Goal: Use online tool/utility: Utilize a website feature to perform a specific function

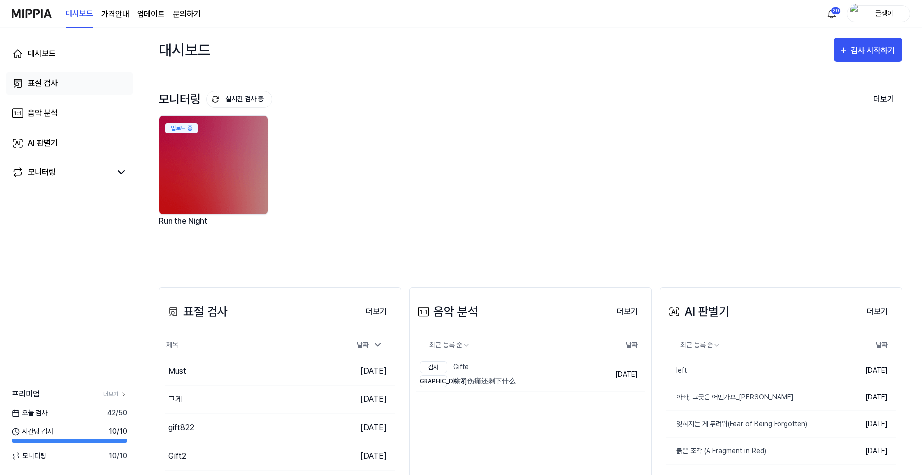
click at [42, 82] on div "표절 검사" at bounding box center [43, 83] width 30 height 12
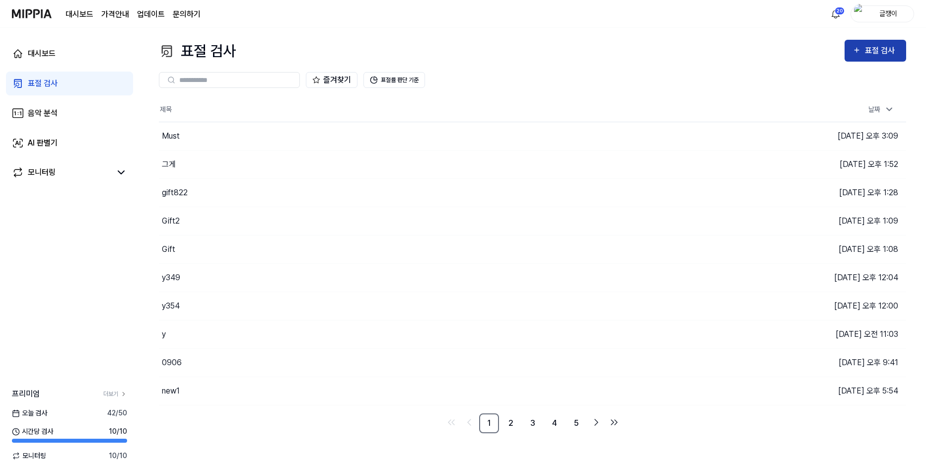
click at [864, 49] on div "표절 검사" at bounding box center [876, 50] width 46 height 13
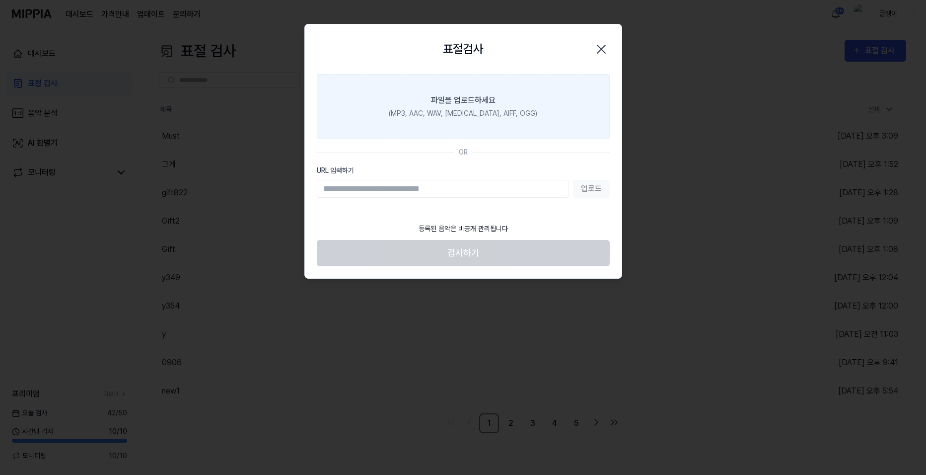
click at [467, 112] on div "(MP3, AAC, WAV, [MEDICAL_DATA], AIFF, OGG)" at bounding box center [463, 113] width 149 height 10
click at [0, 0] on input "파일을 업로드하세요 (MP3, AAC, WAV, [MEDICAL_DATA], AIFF, OGG)" at bounding box center [0, 0] width 0 height 0
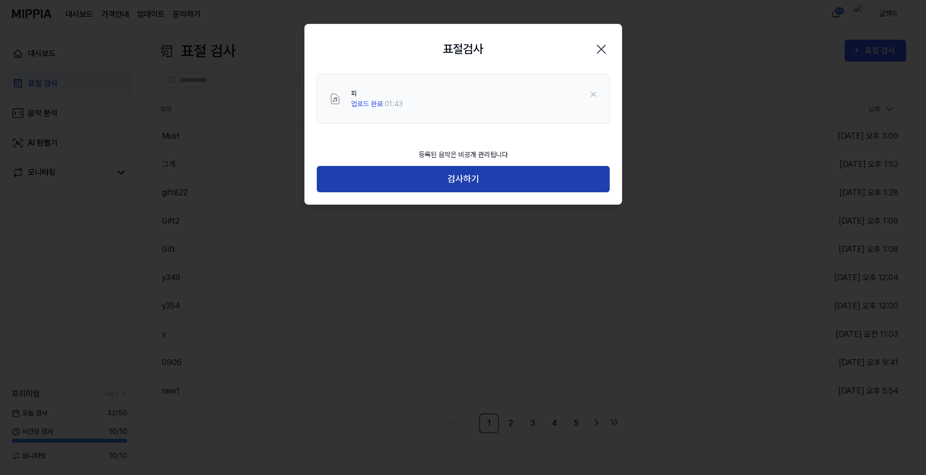
click at [463, 176] on button "검사하기" at bounding box center [463, 179] width 293 height 26
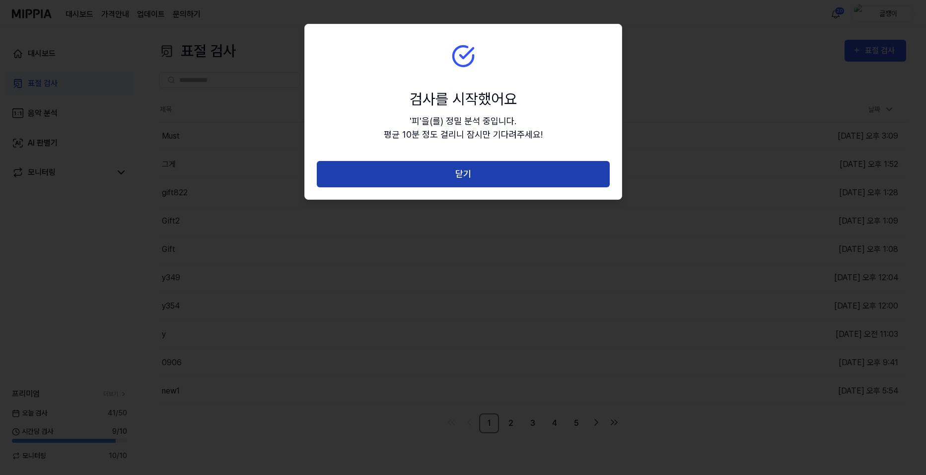
click at [468, 168] on button "닫기" at bounding box center [463, 174] width 293 height 26
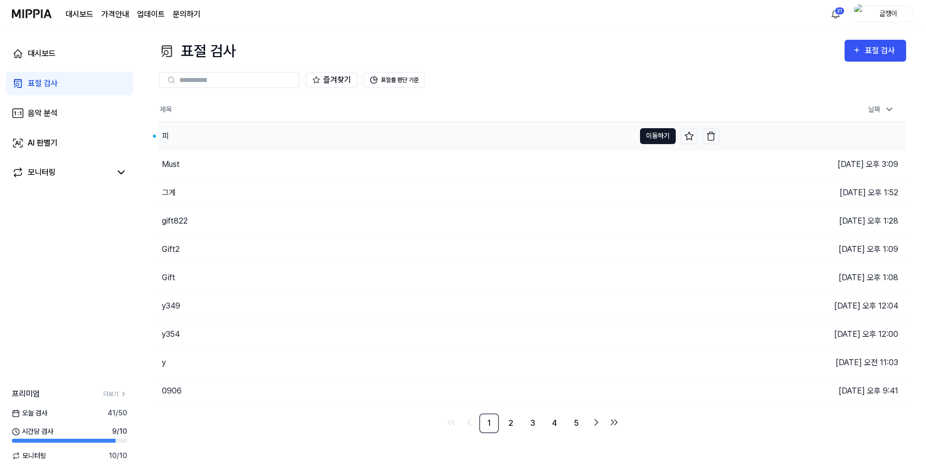
click at [654, 136] on button "이동하기" at bounding box center [658, 136] width 36 height 16
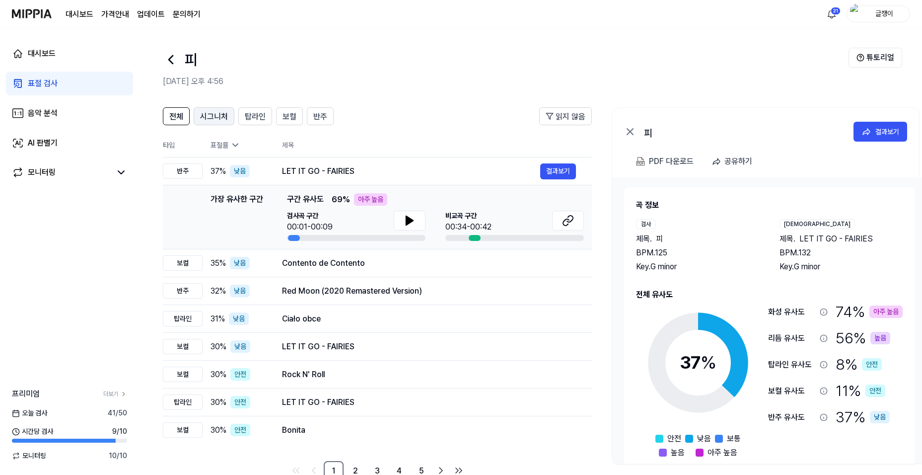
click at [212, 118] on span "시그니처" at bounding box center [214, 117] width 28 height 12
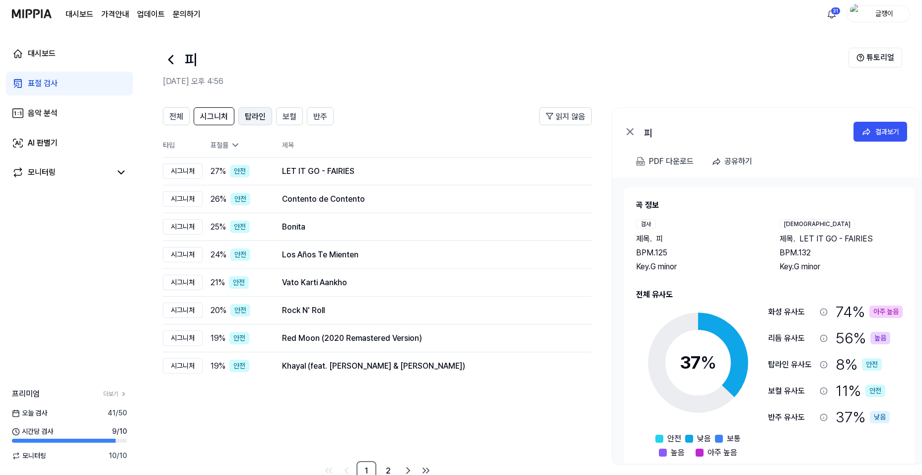
click at [253, 115] on span "탑라인" at bounding box center [255, 117] width 21 height 12
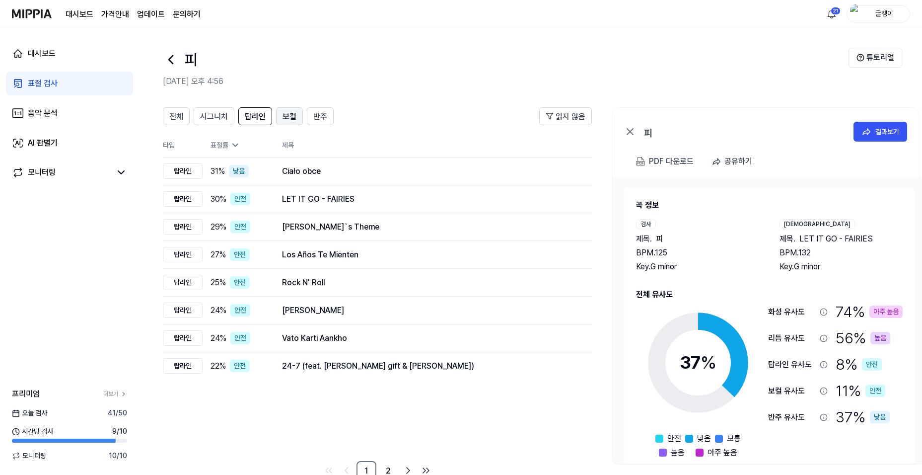
click at [289, 112] on span "보컬" at bounding box center [290, 117] width 14 height 12
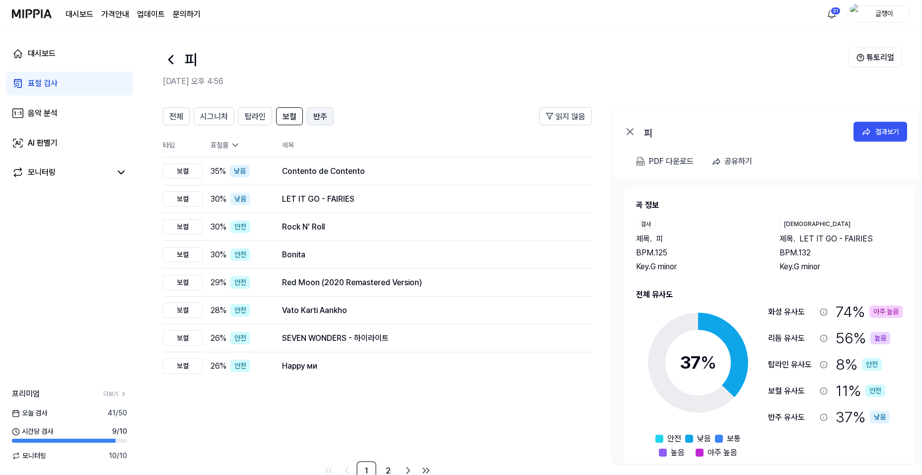
click at [313, 115] on span "반주" at bounding box center [320, 117] width 14 height 12
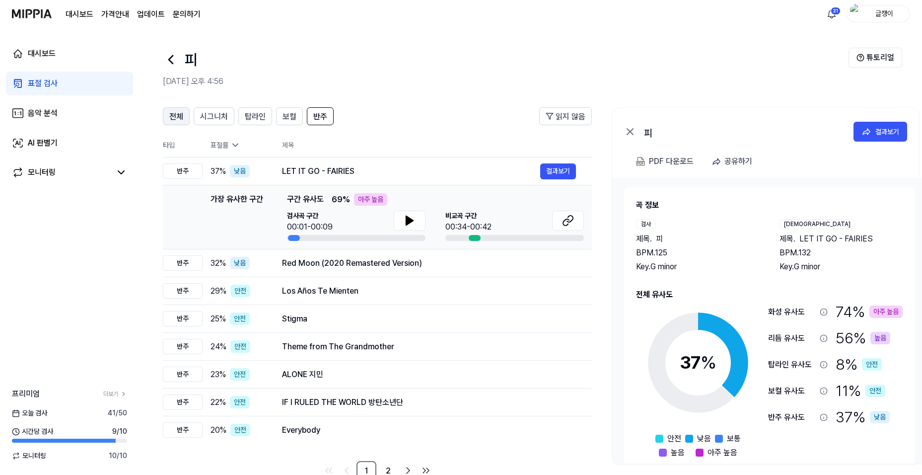
click at [175, 115] on span "전체" at bounding box center [176, 117] width 14 height 12
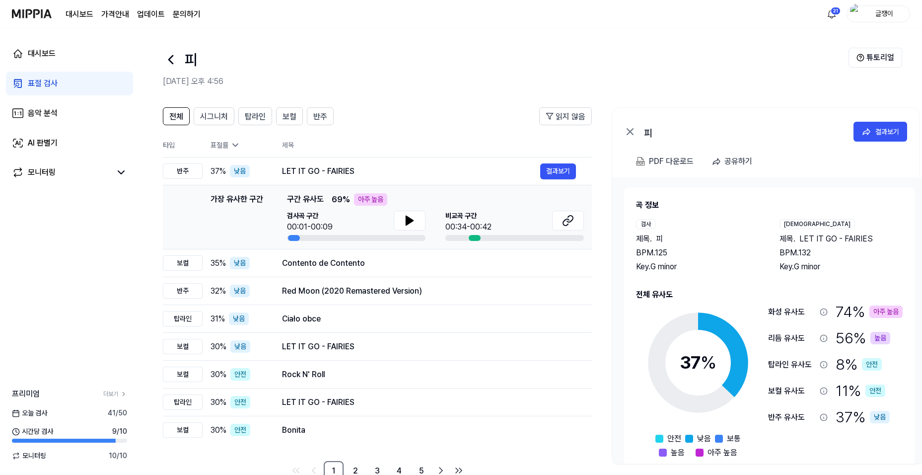
click at [36, 77] on div "표절 검사" at bounding box center [43, 83] width 30 height 12
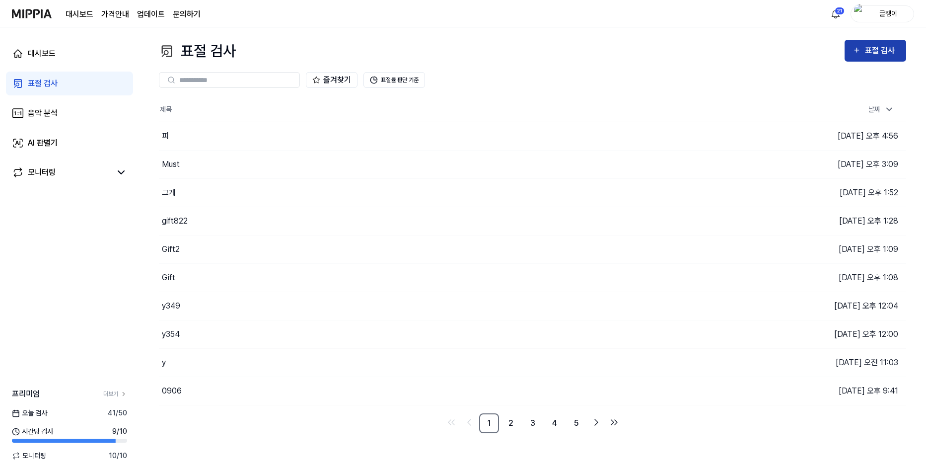
click at [878, 50] on div "표절 검사" at bounding box center [881, 50] width 33 height 13
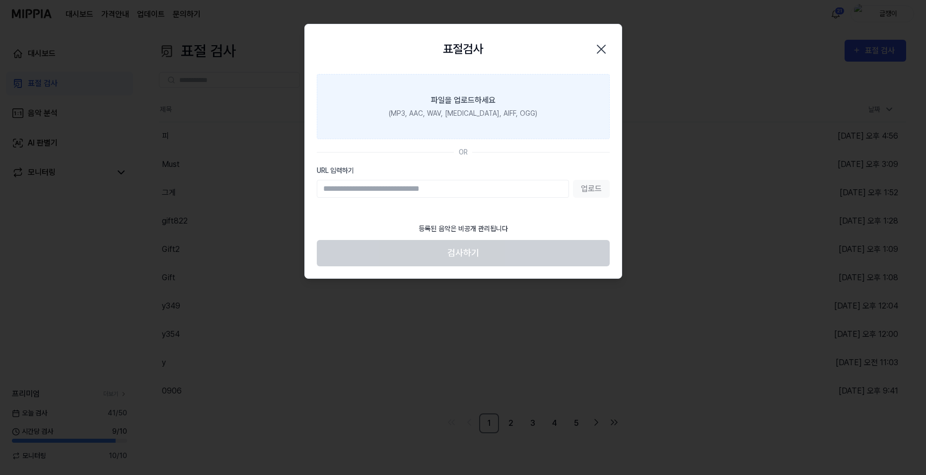
click at [460, 104] on div "파일을 업로드하세요" at bounding box center [463, 100] width 65 height 12
click at [0, 0] on input "파일을 업로드하세요 (MP3, AAC, WAV, [MEDICAL_DATA], AIFF, OGG)" at bounding box center [0, 0] width 0 height 0
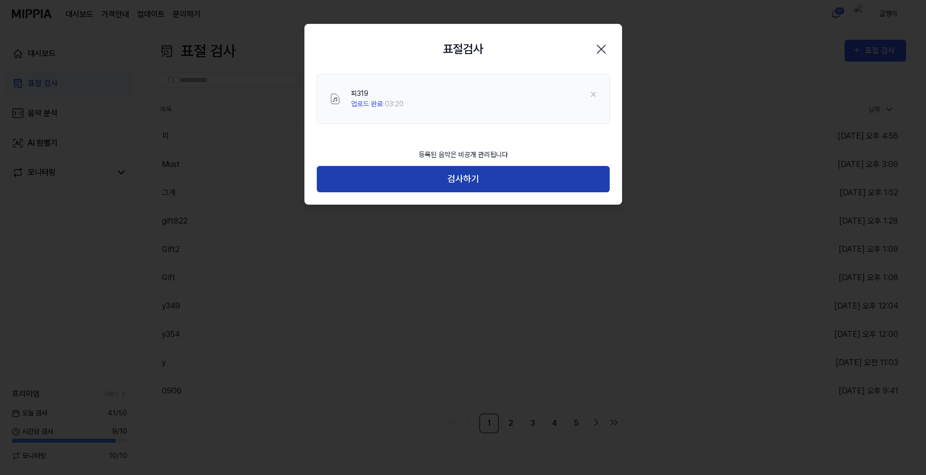
click at [455, 175] on button "검사하기" at bounding box center [463, 179] width 293 height 26
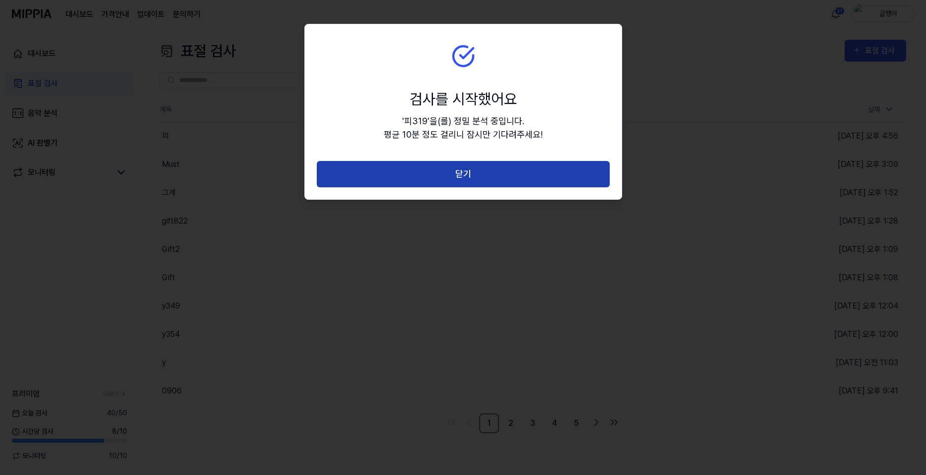
click at [476, 177] on button "닫기" at bounding box center [463, 174] width 293 height 26
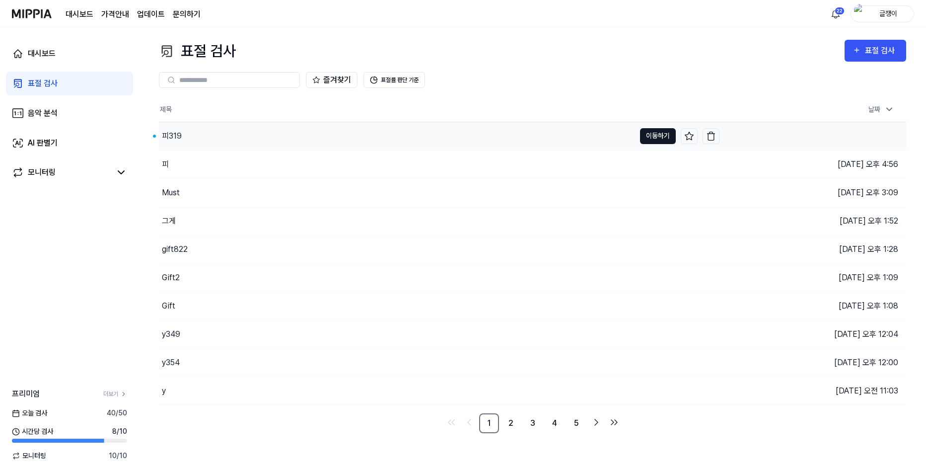
click at [657, 130] on button "이동하기" at bounding box center [658, 136] width 36 height 16
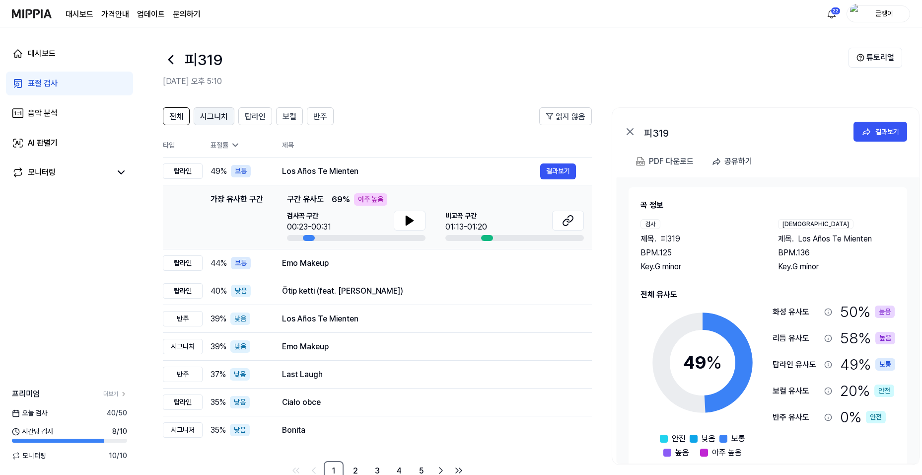
click at [210, 117] on span "시그니처" at bounding box center [214, 117] width 28 height 12
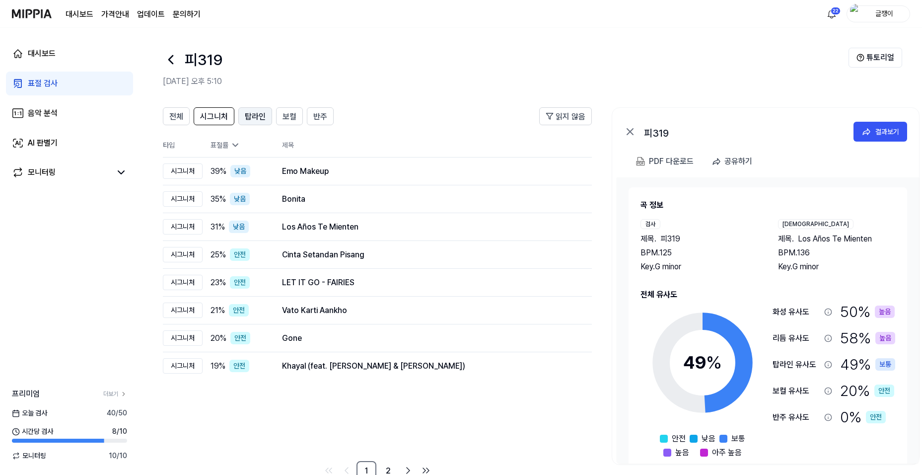
click at [254, 114] on span "탑라인" at bounding box center [255, 117] width 21 height 12
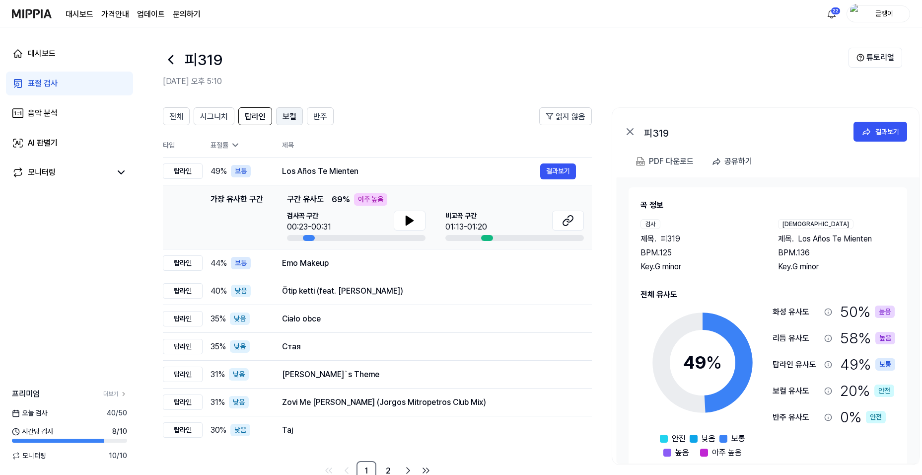
click at [288, 114] on span "보컬" at bounding box center [290, 117] width 14 height 12
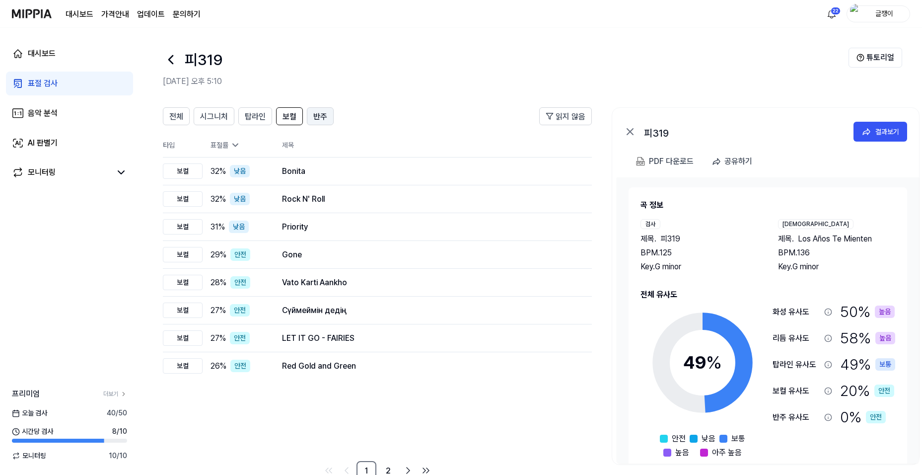
click at [315, 114] on span "반주" at bounding box center [320, 117] width 14 height 12
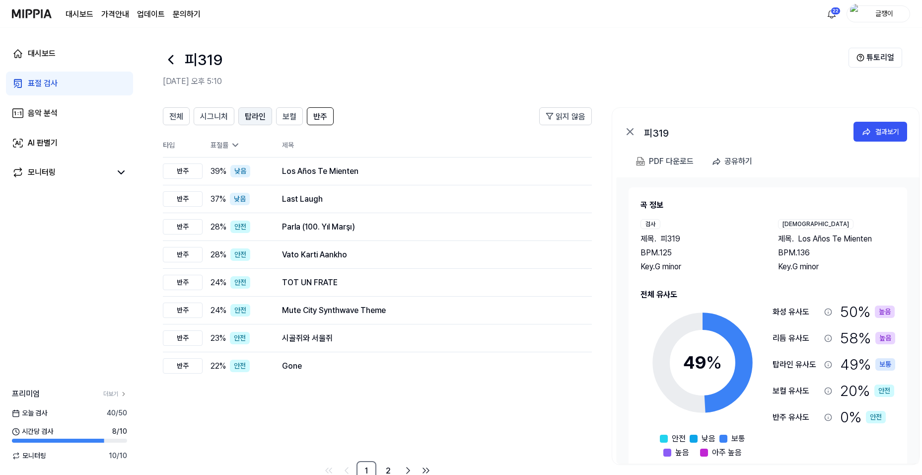
click at [253, 115] on span "탑라인" at bounding box center [255, 117] width 21 height 12
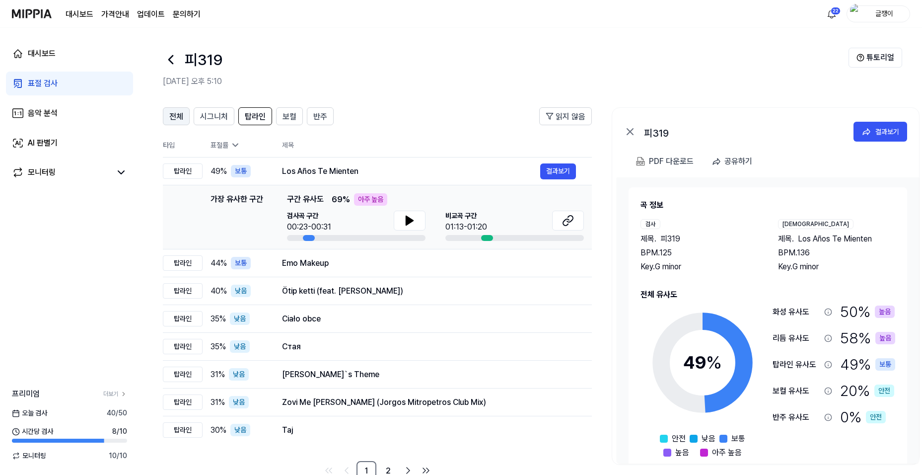
click at [174, 111] on span "전체" at bounding box center [176, 117] width 14 height 12
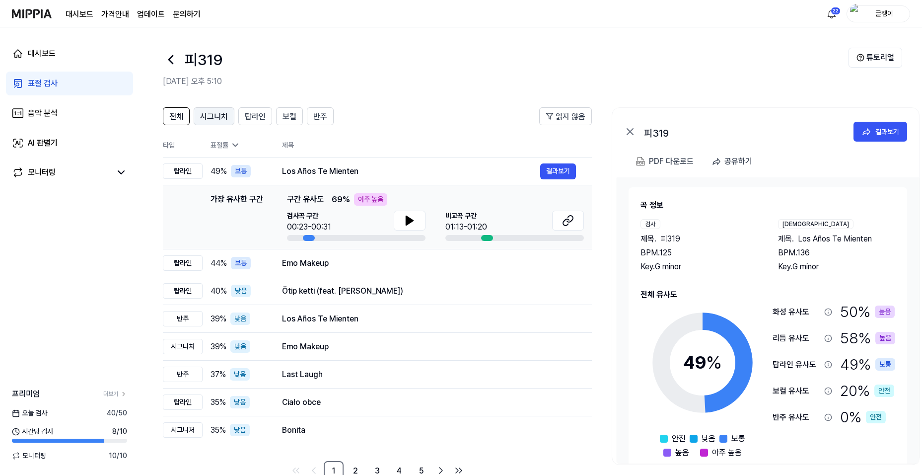
click at [208, 113] on span "시그니처" at bounding box center [214, 117] width 28 height 12
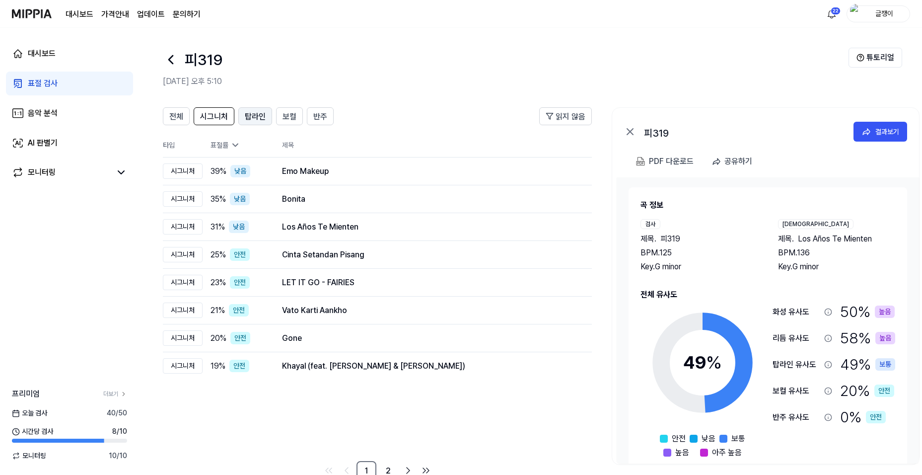
click at [255, 117] on span "탑라인" at bounding box center [255, 117] width 21 height 12
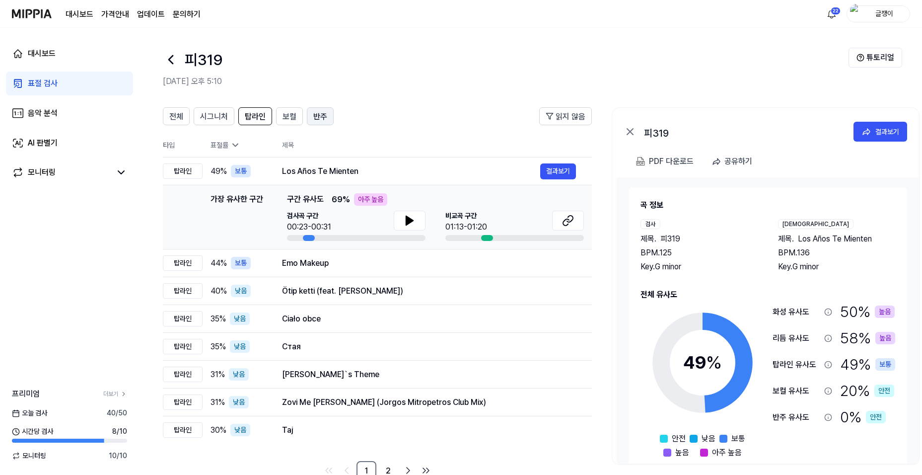
drag, startPoint x: 281, startPoint y: 119, endPoint x: 309, endPoint y: 117, distance: 28.4
click at [281, 119] on button "보컬" at bounding box center [289, 116] width 27 height 18
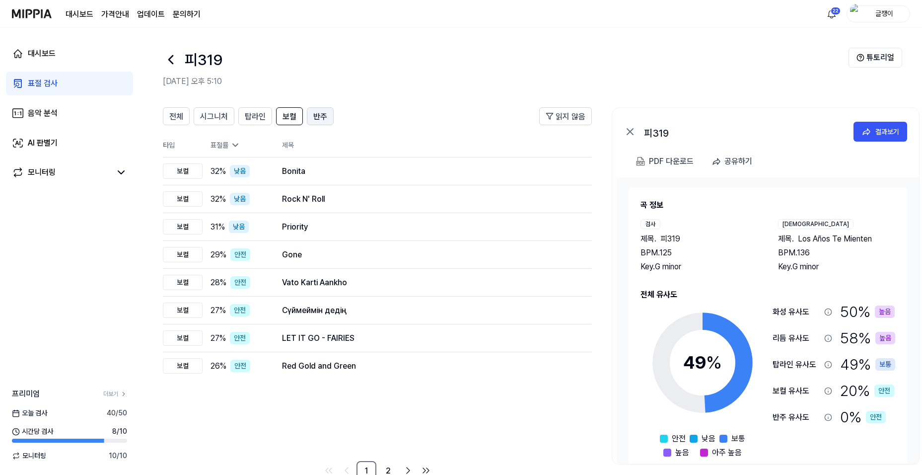
click at [317, 117] on span "반주" at bounding box center [320, 117] width 14 height 12
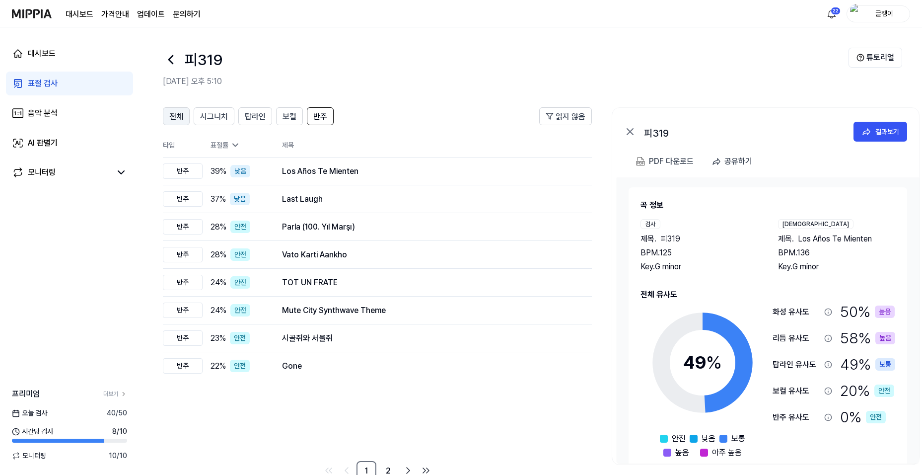
click at [180, 114] on span "전체" at bounding box center [176, 117] width 14 height 12
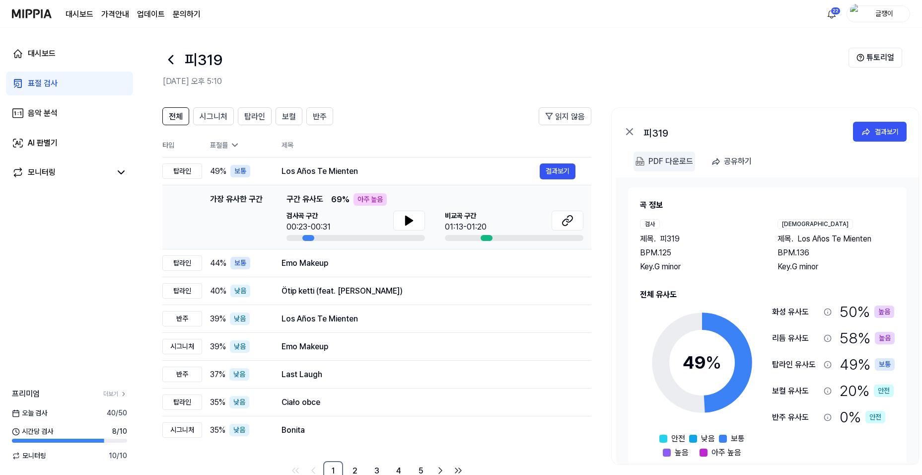
click at [665, 161] on div "PDF 다운로드" at bounding box center [671, 161] width 45 height 13
click at [33, 82] on div "표절 검사" at bounding box center [43, 83] width 30 height 12
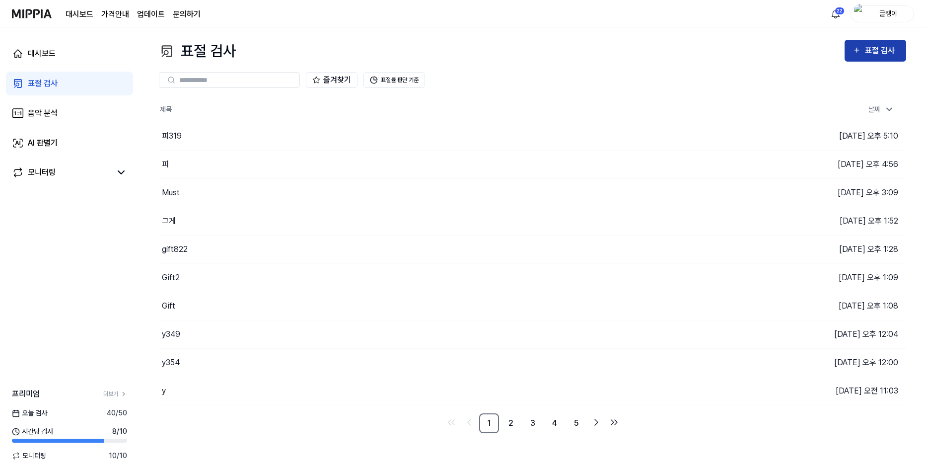
click at [860, 52] on icon "button" at bounding box center [857, 50] width 8 height 12
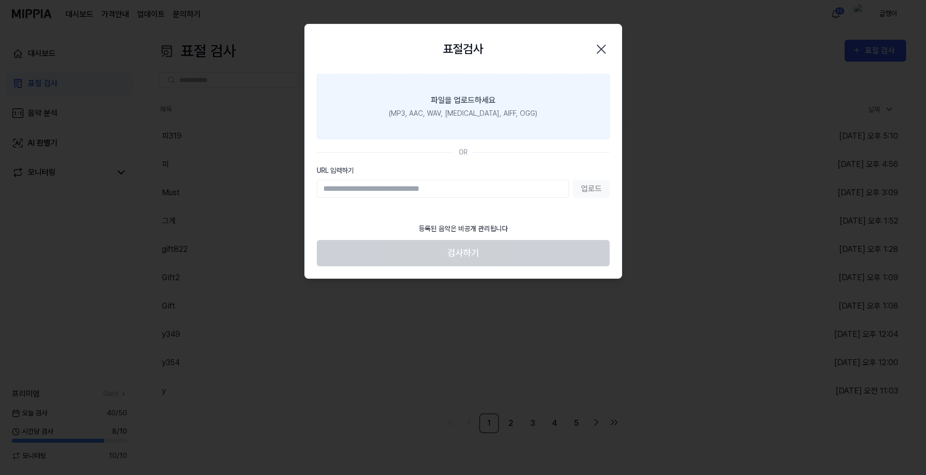
click at [468, 112] on div "(MP3, AAC, WAV, [MEDICAL_DATA], AIFF, OGG)" at bounding box center [463, 113] width 149 height 10
click at [0, 0] on input "파일을 업로드하세요 (MP3, AAC, WAV, [MEDICAL_DATA], AIFF, OGG)" at bounding box center [0, 0] width 0 height 0
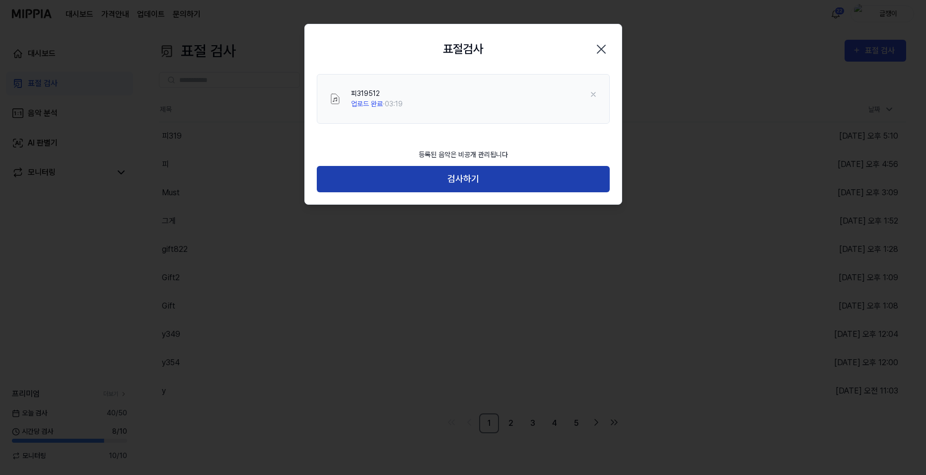
click at [463, 179] on button "검사하기" at bounding box center [463, 179] width 293 height 26
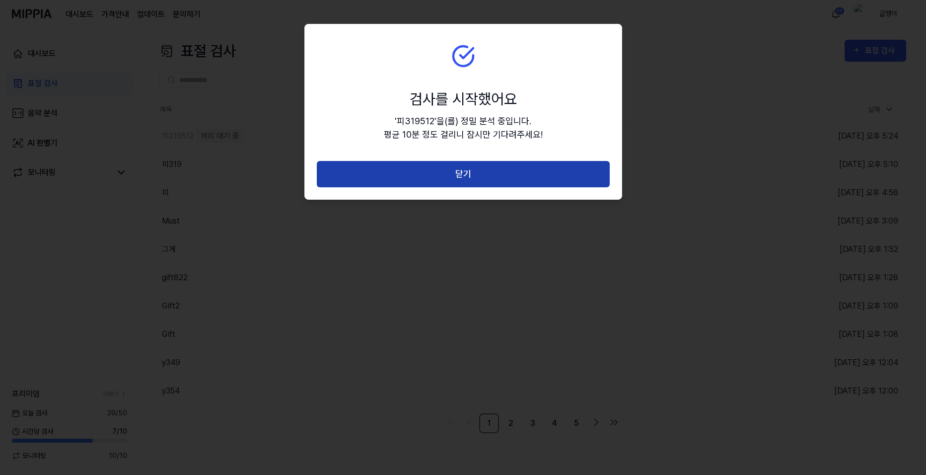
click at [464, 173] on button "닫기" at bounding box center [463, 174] width 293 height 26
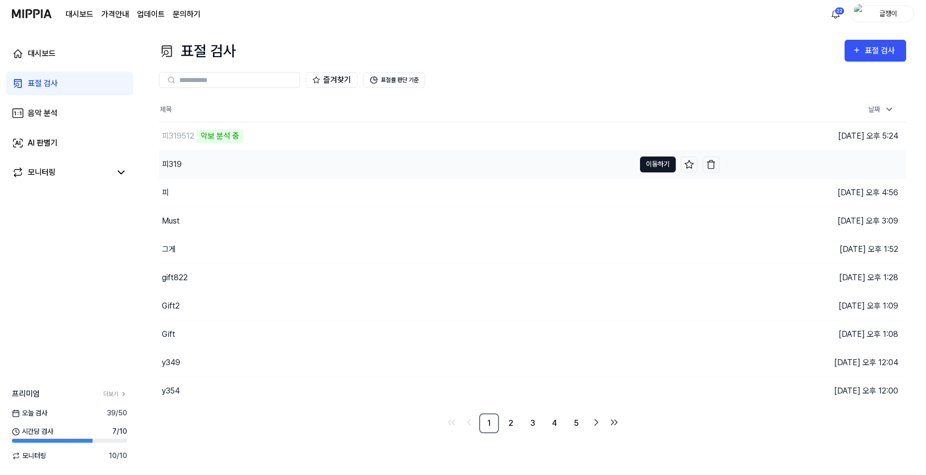
click at [651, 165] on button "이동하기" at bounding box center [658, 164] width 36 height 16
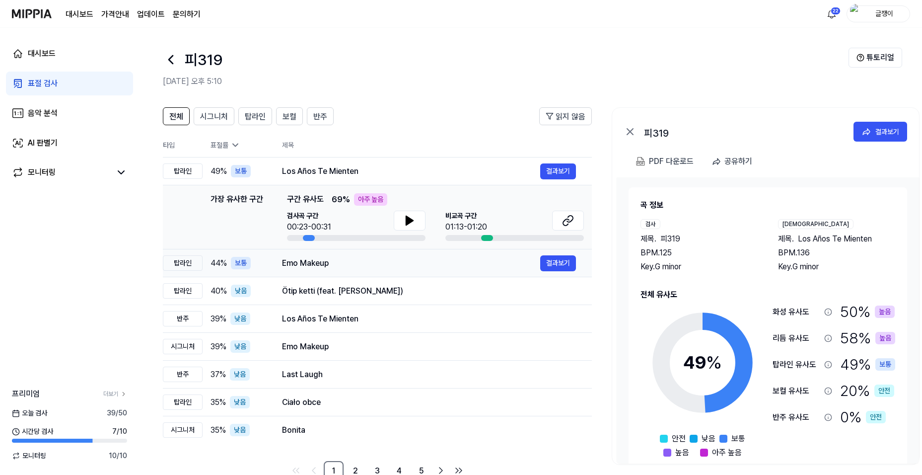
click at [330, 259] on div "Emo Makeup" at bounding box center [411, 263] width 258 height 12
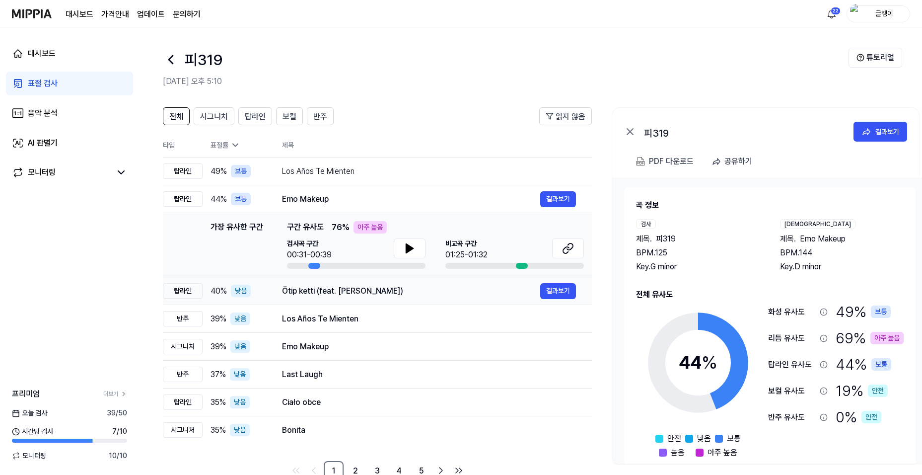
click at [346, 290] on div "Ötip ketti (feat. [PERSON_NAME])" at bounding box center [411, 291] width 258 height 12
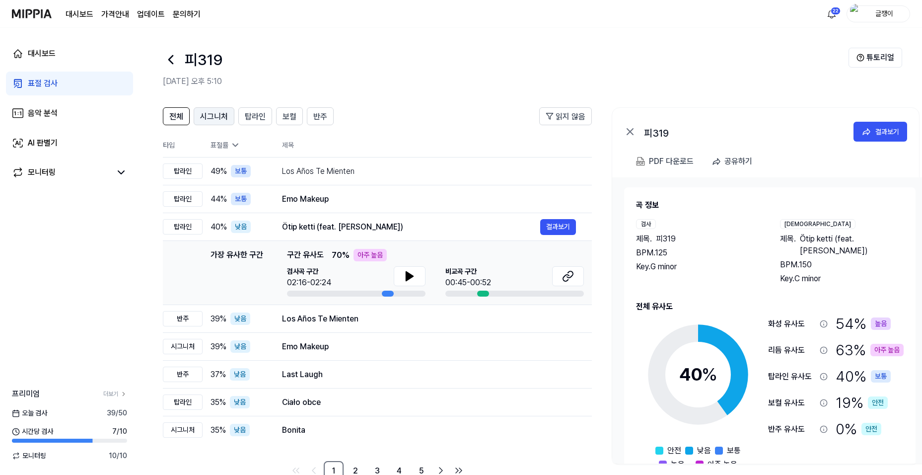
click at [213, 119] on span "시그니처" at bounding box center [214, 117] width 28 height 12
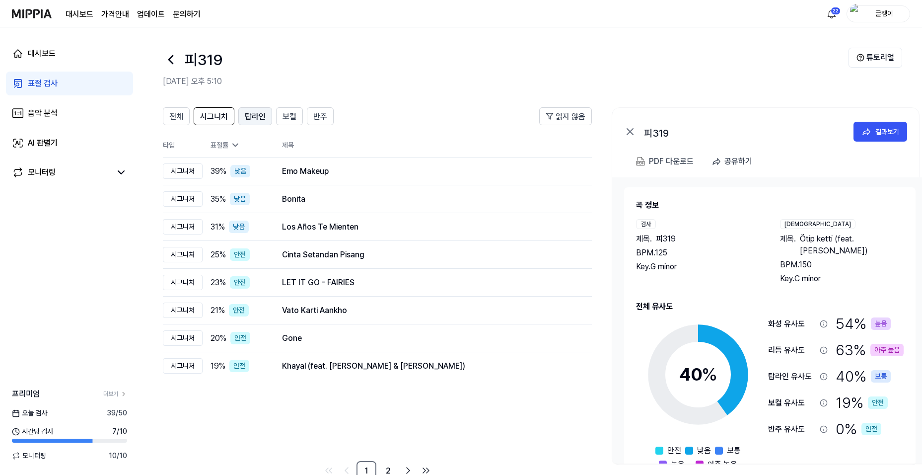
click at [252, 118] on span "탑라인" at bounding box center [255, 117] width 21 height 12
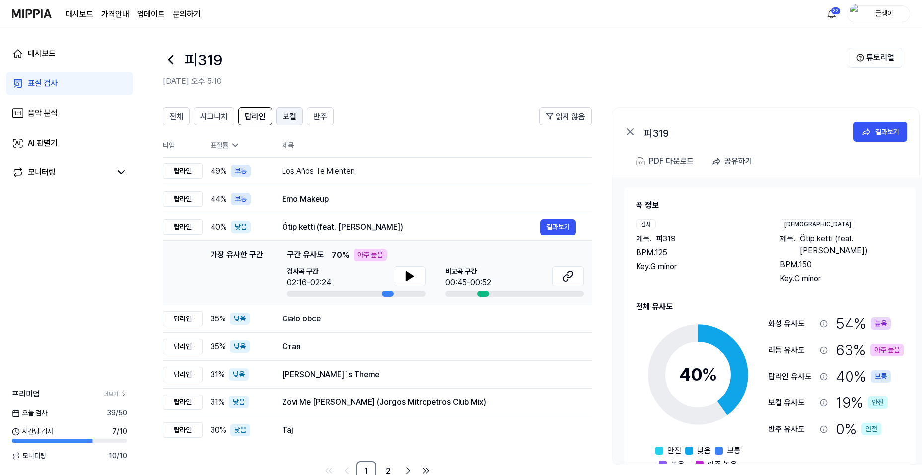
click at [284, 116] on span "보컬" at bounding box center [290, 117] width 14 height 12
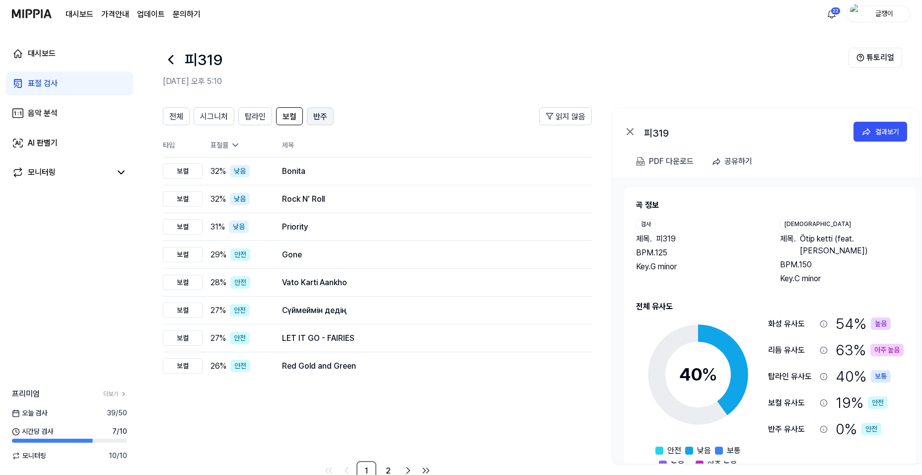
click at [317, 112] on span "반주" at bounding box center [320, 117] width 14 height 12
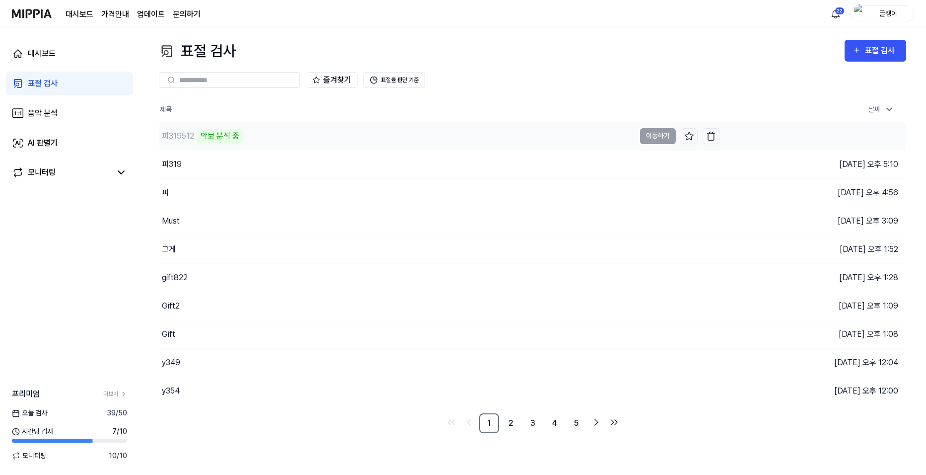
click at [652, 136] on td "피319512 악보 분석 중 이동하기" at bounding box center [439, 136] width 561 height 28
click at [655, 160] on button "이동하기" at bounding box center [658, 164] width 36 height 16
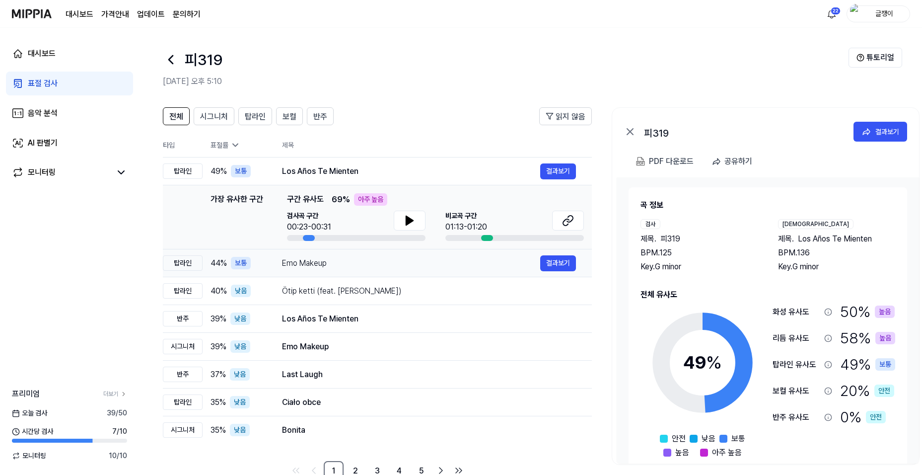
click at [326, 259] on div "Emo Makeup" at bounding box center [411, 263] width 258 height 12
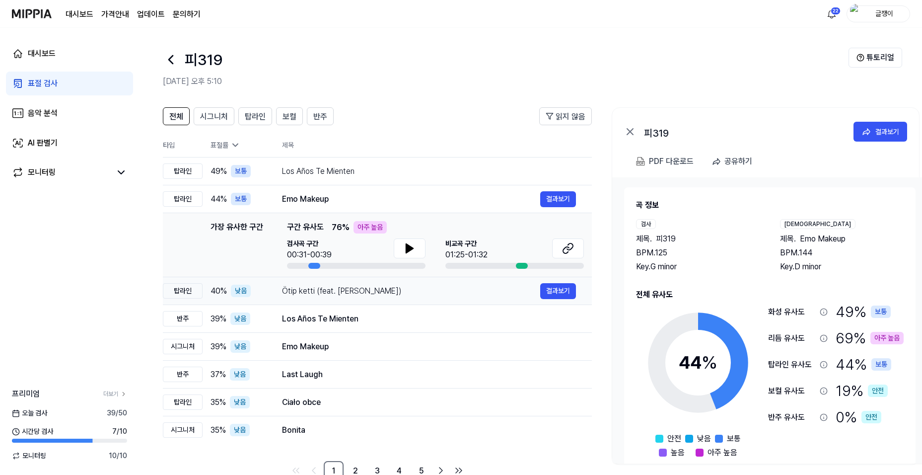
click at [363, 290] on div "Ötip ketti (feat. [PERSON_NAME])" at bounding box center [411, 291] width 258 height 12
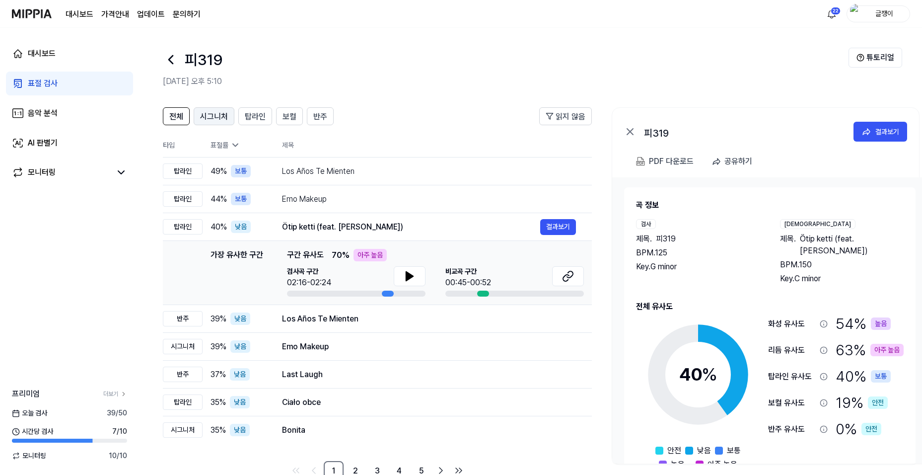
click at [231, 113] on button "시그니처" at bounding box center [214, 116] width 41 height 18
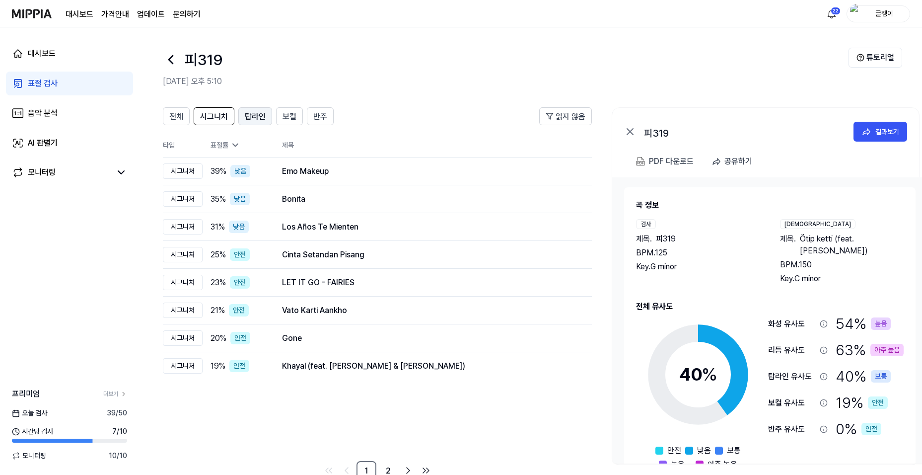
click at [253, 115] on span "탑라인" at bounding box center [255, 117] width 21 height 12
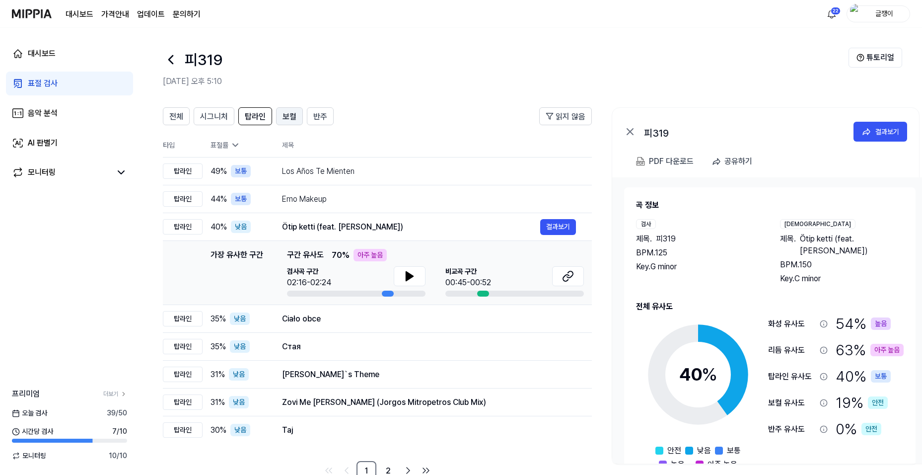
click at [291, 119] on span "보컬" at bounding box center [290, 117] width 14 height 12
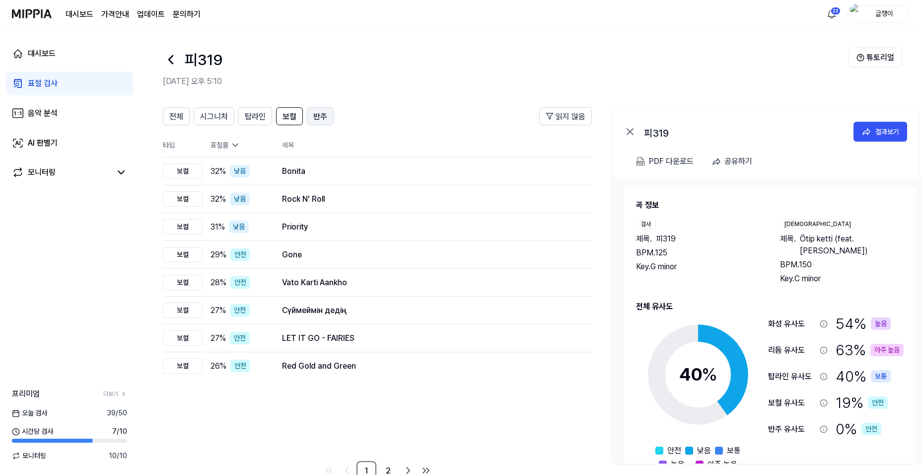
click at [319, 116] on span "반주" at bounding box center [320, 117] width 14 height 12
click at [291, 116] on span "보컬" at bounding box center [290, 117] width 14 height 12
click at [262, 118] on span "탑라인" at bounding box center [255, 117] width 21 height 12
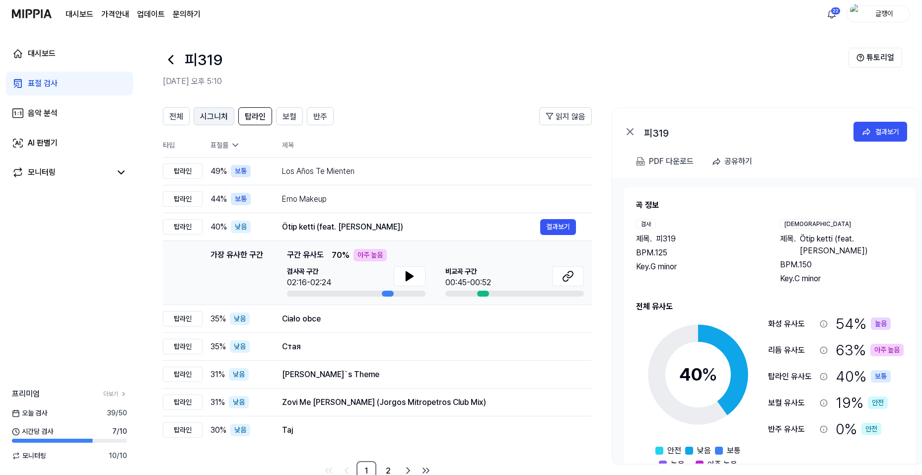
click at [223, 118] on span "시그니처" at bounding box center [214, 117] width 28 height 12
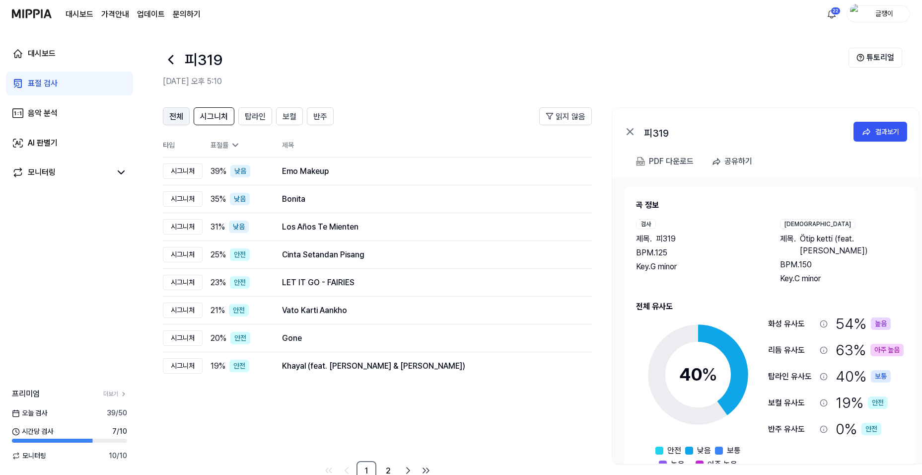
click at [169, 119] on span "전체" at bounding box center [176, 117] width 14 height 12
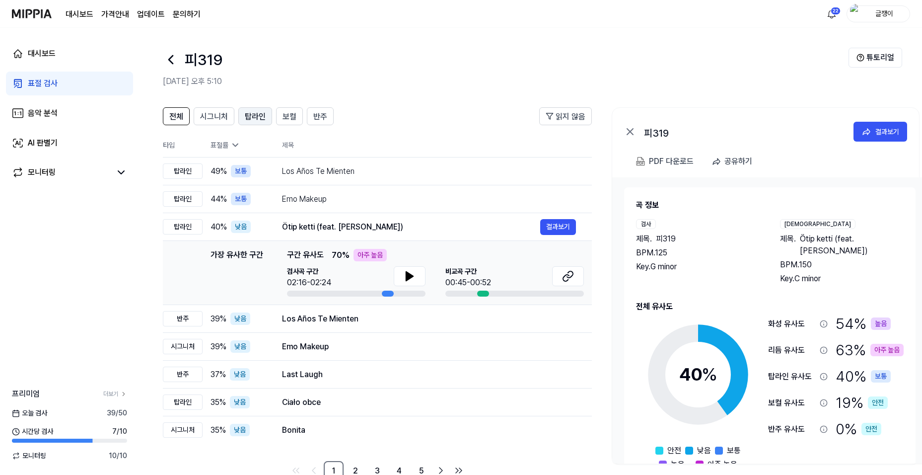
click at [250, 118] on span "탑라인" at bounding box center [255, 117] width 21 height 12
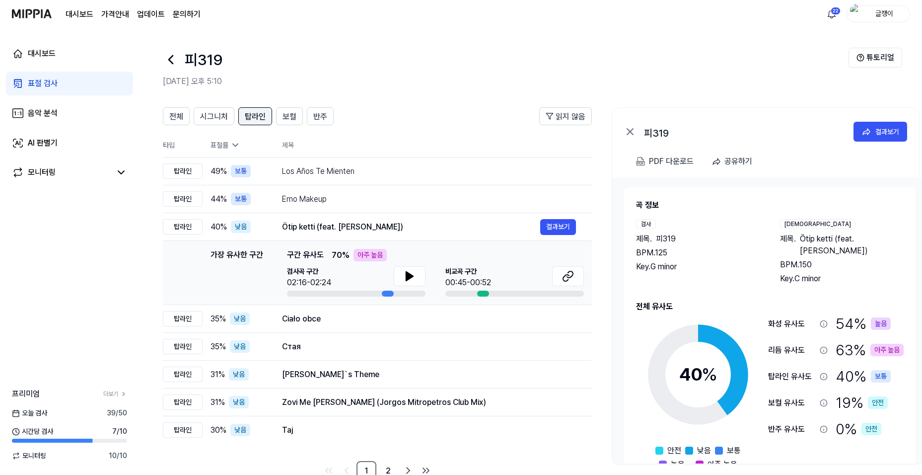
click at [257, 113] on span "탑라인" at bounding box center [255, 117] width 21 height 12
click at [313, 316] on div "Ciało obce" at bounding box center [411, 319] width 258 height 12
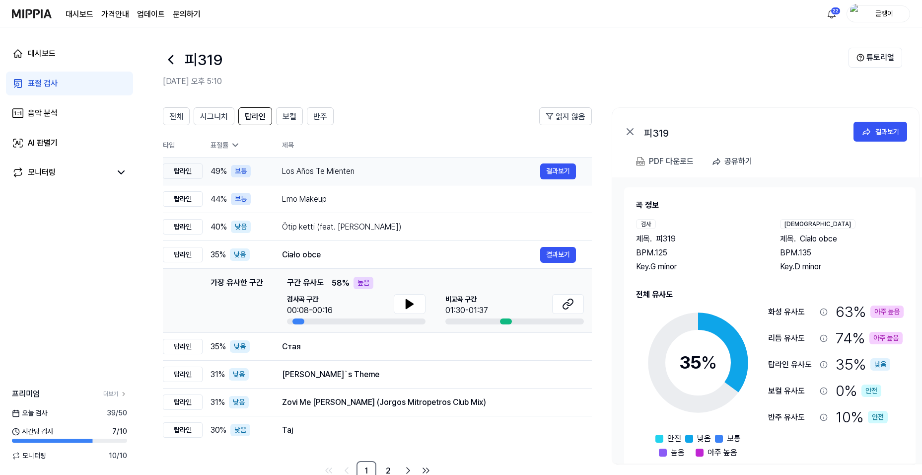
click at [333, 170] on div "Los Años Te Mienten" at bounding box center [411, 171] width 258 height 12
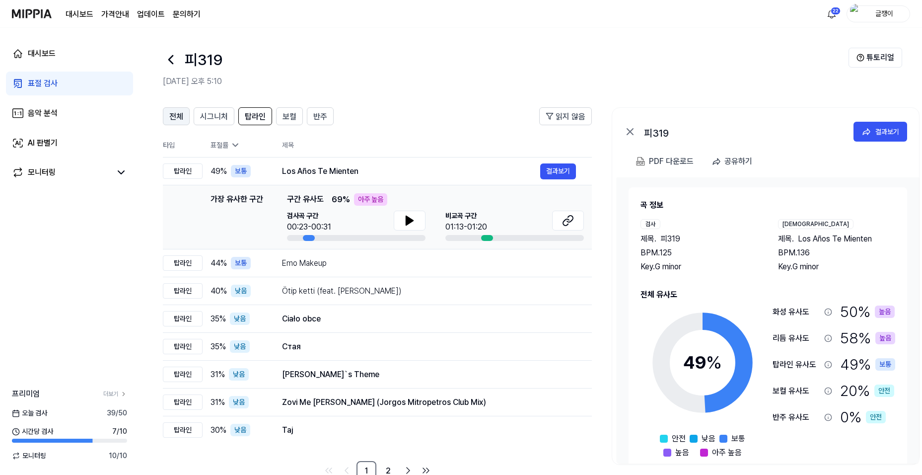
click at [182, 118] on span "전체" at bounding box center [176, 117] width 14 height 12
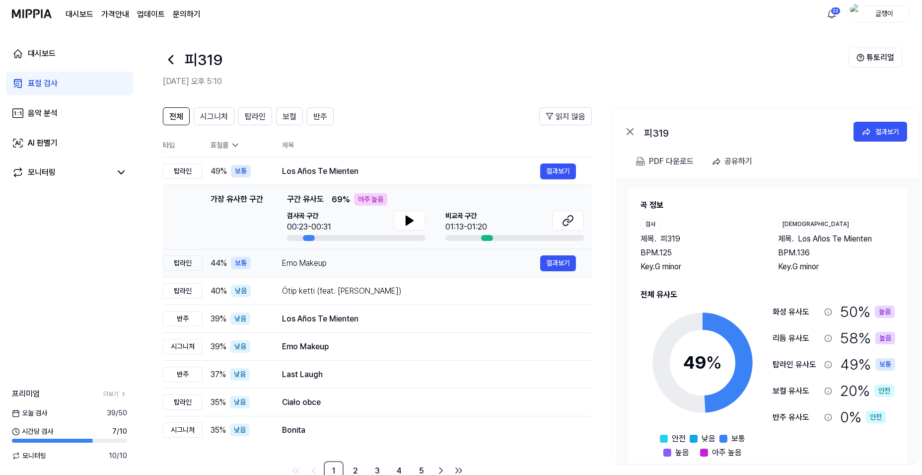
click at [287, 258] on div "Emo Makeup" at bounding box center [411, 263] width 258 height 12
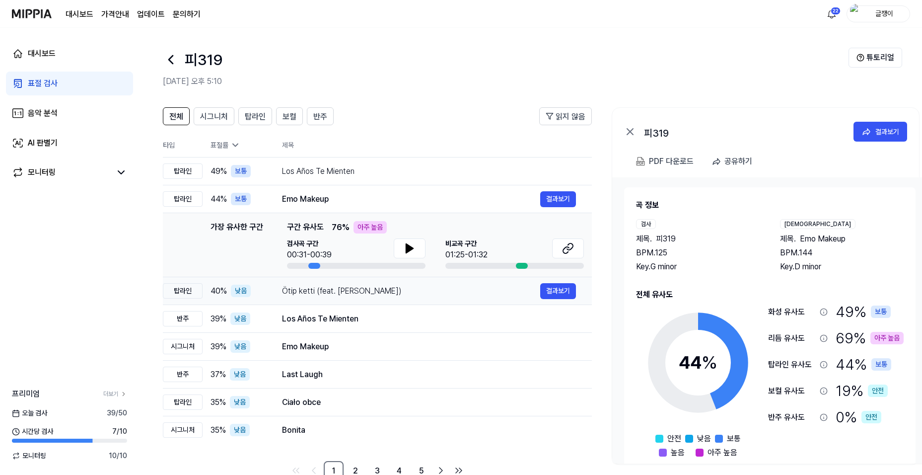
click at [305, 296] on div "Ötip ketti (feat. [PERSON_NAME])" at bounding box center [411, 291] width 258 height 12
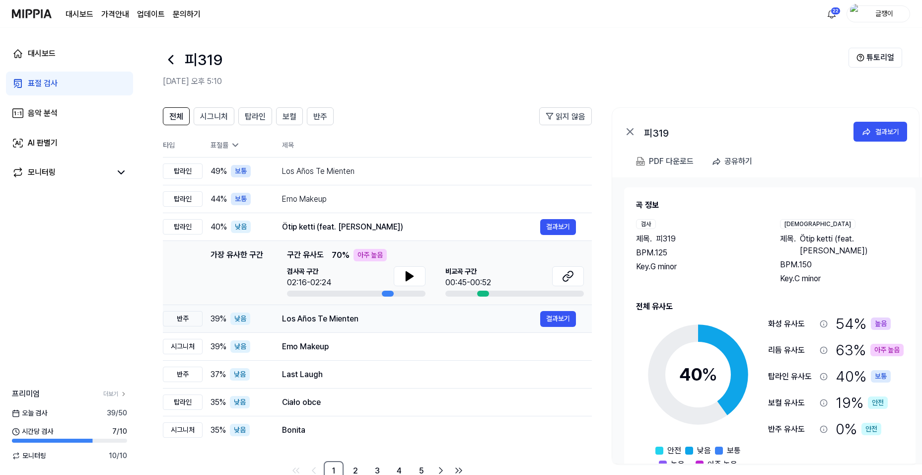
click at [306, 314] on div "Los Años Te Mienten" at bounding box center [411, 319] width 258 height 12
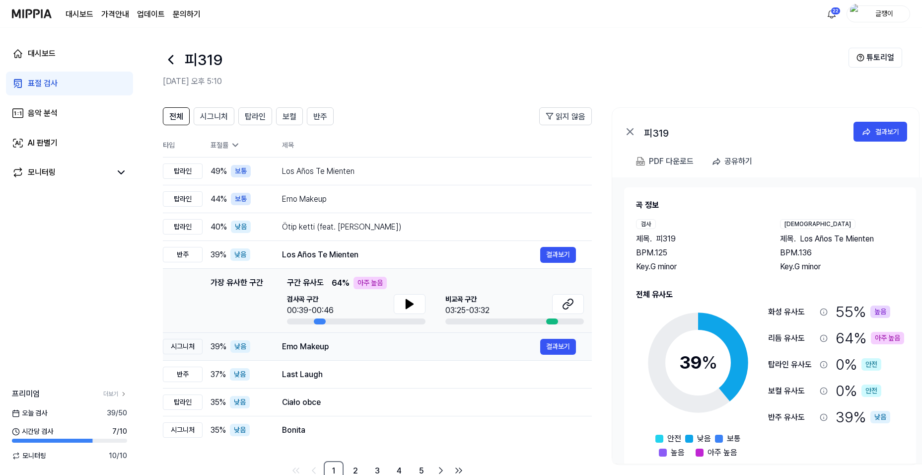
click at [291, 348] on div "Emo Makeup" at bounding box center [411, 347] width 258 height 12
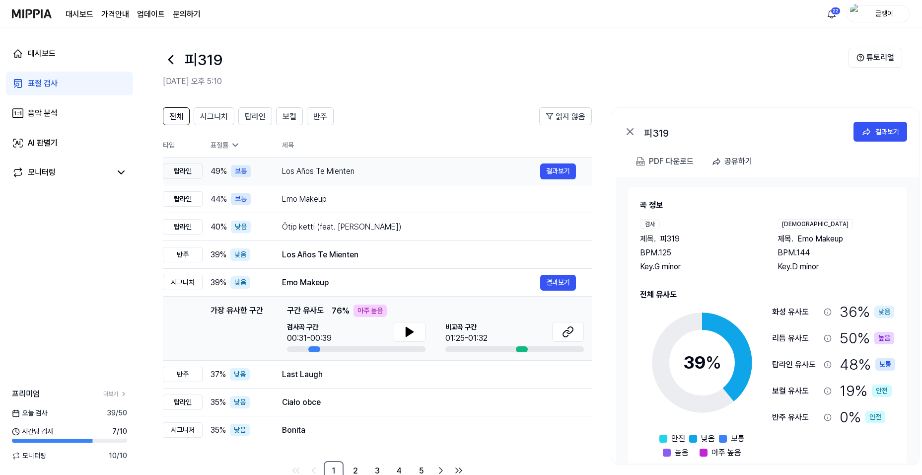
click at [229, 165] on div "49 % 보통" at bounding box center [239, 171] width 56 height 12
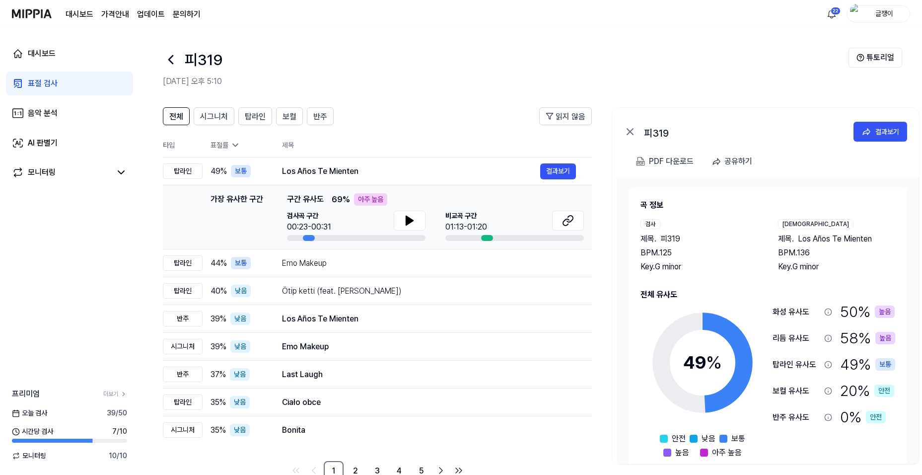
click at [49, 81] on div "표절 검사" at bounding box center [43, 83] width 30 height 12
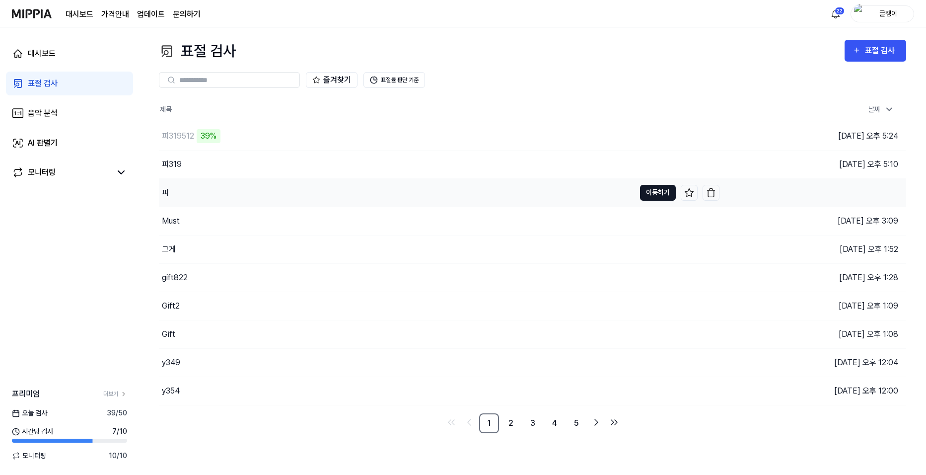
click at [653, 195] on button "이동하기" at bounding box center [658, 193] width 36 height 16
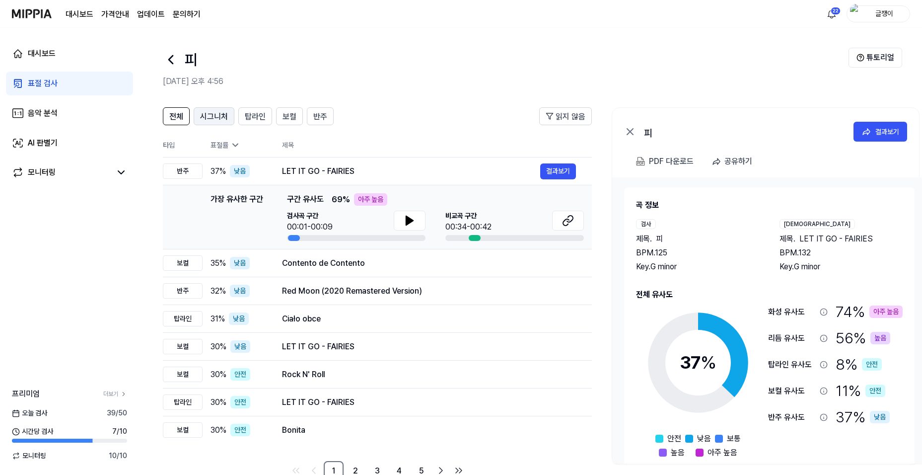
click at [215, 117] on span "시그니처" at bounding box center [214, 117] width 28 height 12
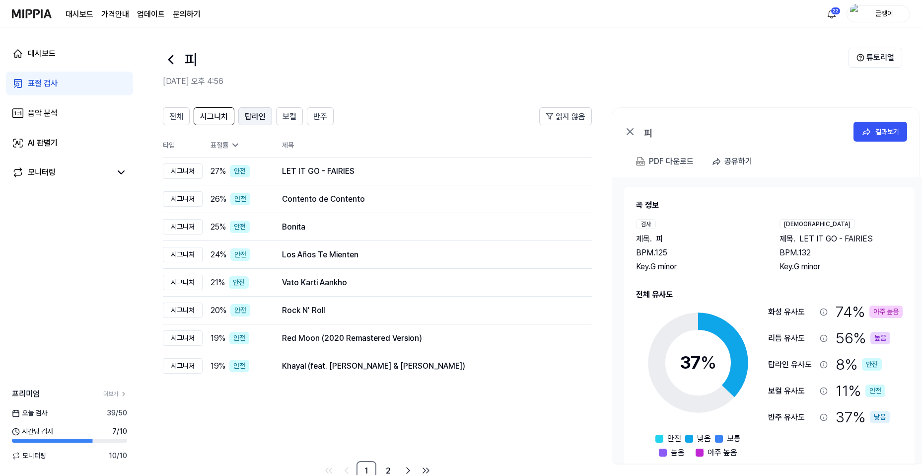
click at [248, 118] on span "탑라인" at bounding box center [255, 117] width 21 height 12
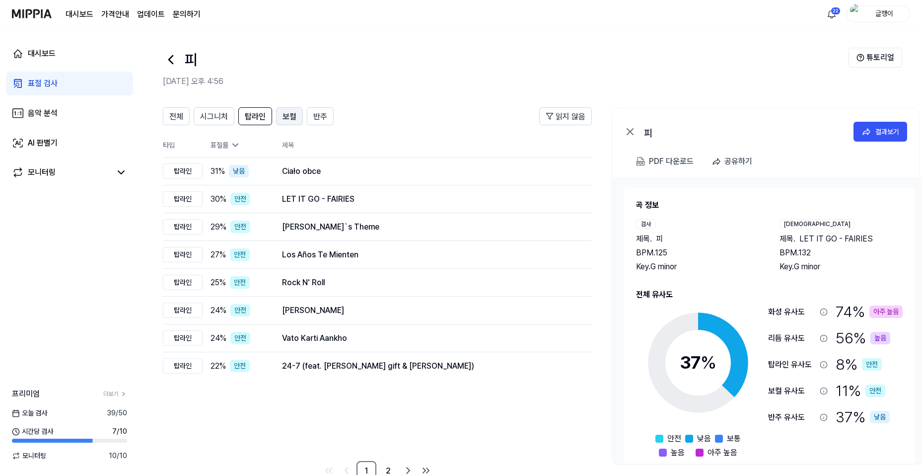
click at [288, 116] on span "보컬" at bounding box center [290, 117] width 14 height 12
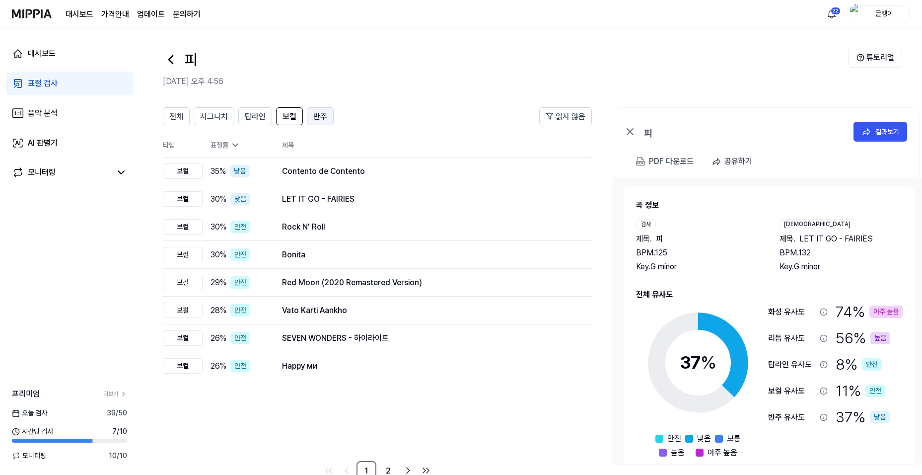
click at [324, 115] on span "반주" at bounding box center [320, 117] width 14 height 12
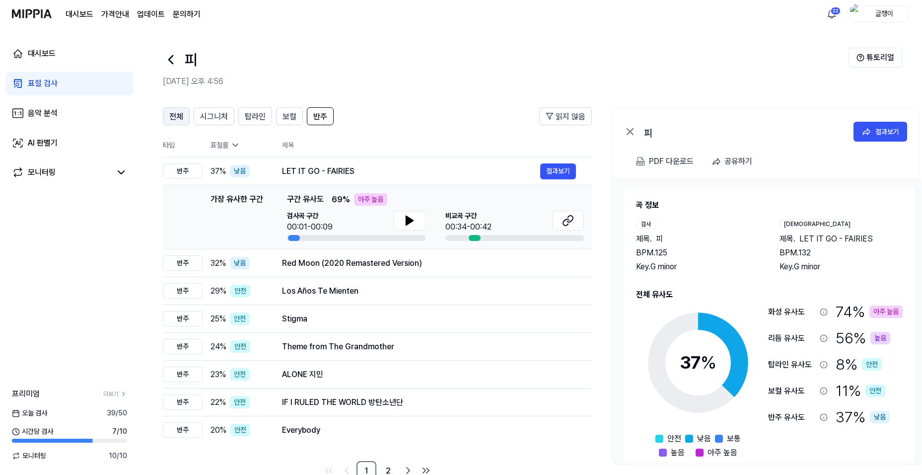
click at [179, 118] on span "전체" at bounding box center [176, 117] width 14 height 12
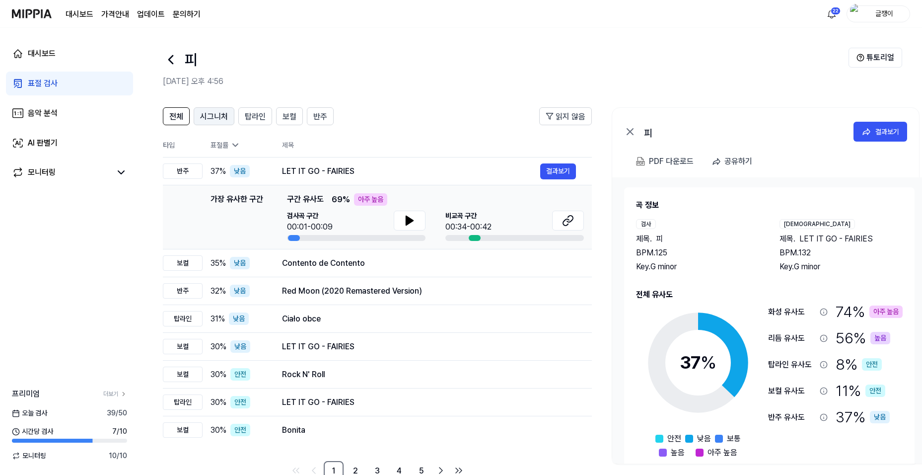
click at [206, 120] on span "시그니처" at bounding box center [214, 117] width 28 height 12
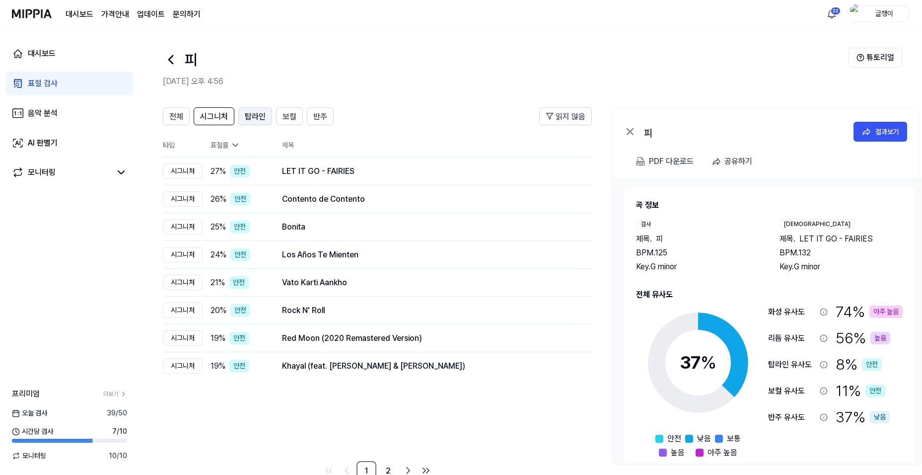
click at [245, 118] on span "탑라인" at bounding box center [255, 117] width 21 height 12
click at [216, 115] on span "시그니처" at bounding box center [214, 117] width 28 height 12
click at [250, 116] on span "탑라인" at bounding box center [255, 117] width 21 height 12
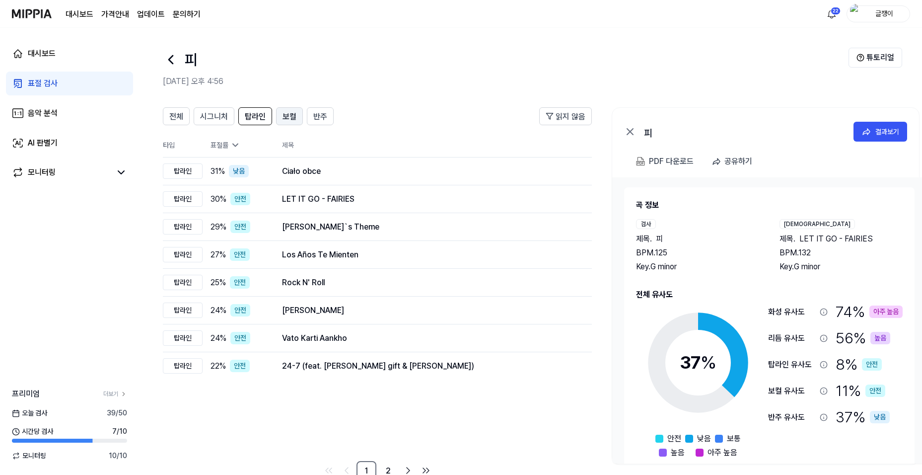
click at [286, 114] on span "보컬" at bounding box center [290, 117] width 14 height 12
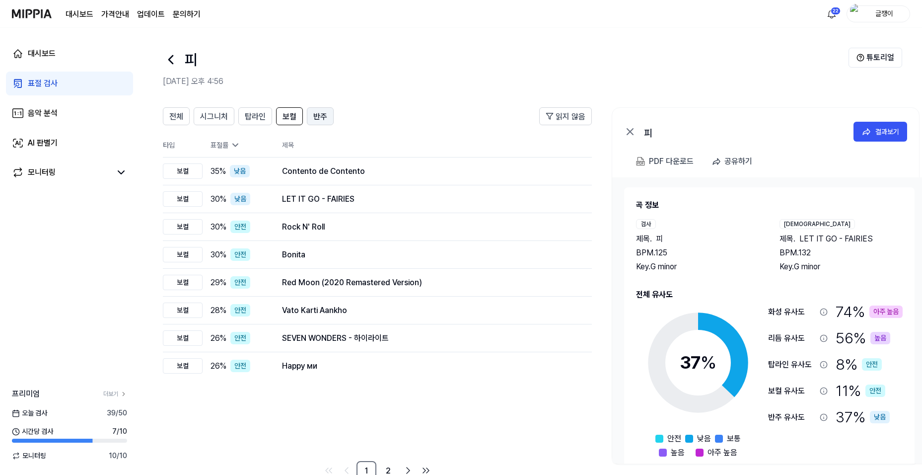
click at [317, 111] on span "반주" at bounding box center [320, 117] width 14 height 12
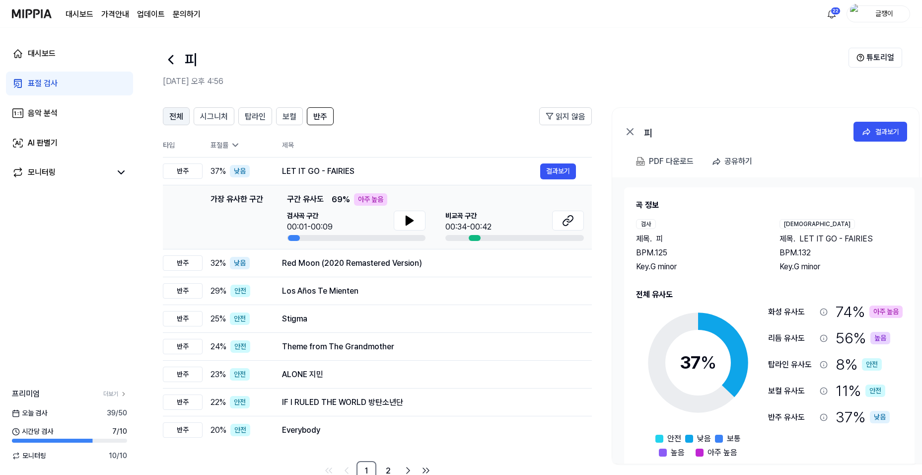
click at [174, 116] on span "전체" at bounding box center [176, 117] width 14 height 12
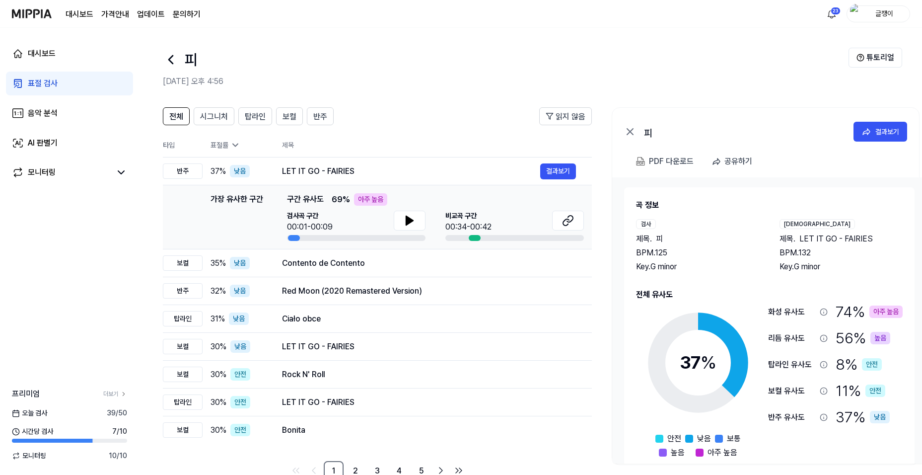
click at [47, 80] on div "표절 검사" at bounding box center [43, 83] width 30 height 12
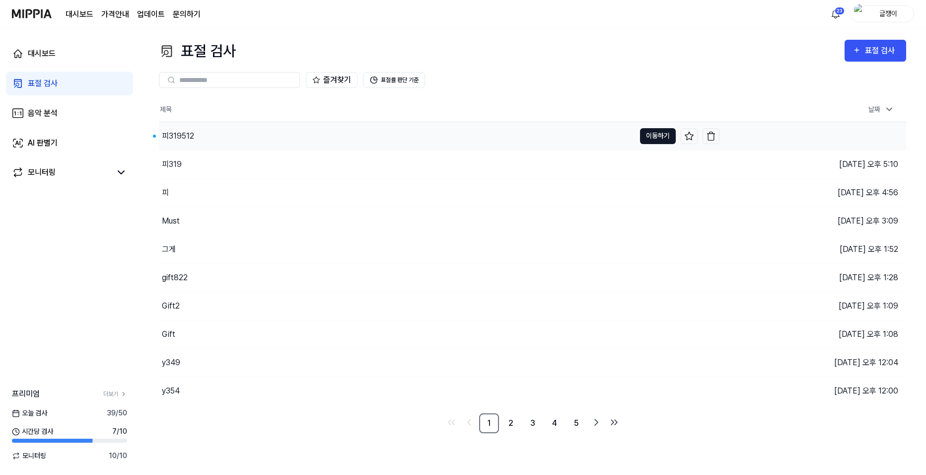
click at [653, 135] on button "이동하기" at bounding box center [658, 136] width 36 height 16
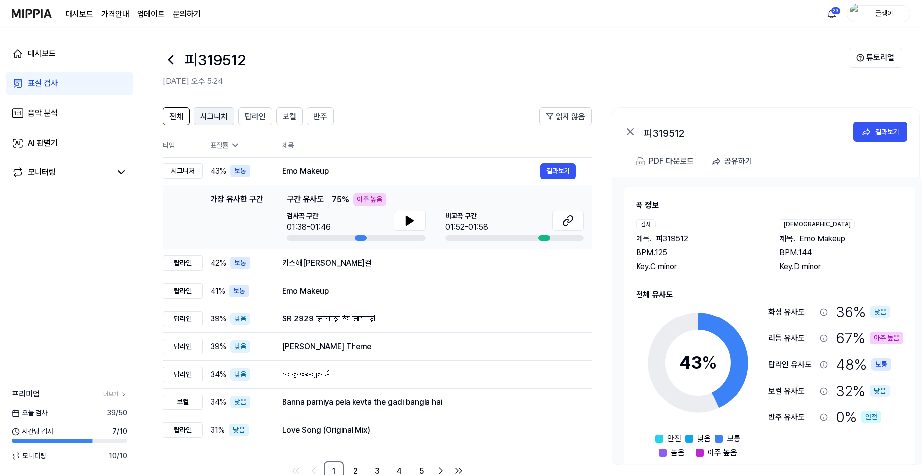
click at [213, 118] on span "시그니처" at bounding box center [214, 117] width 28 height 12
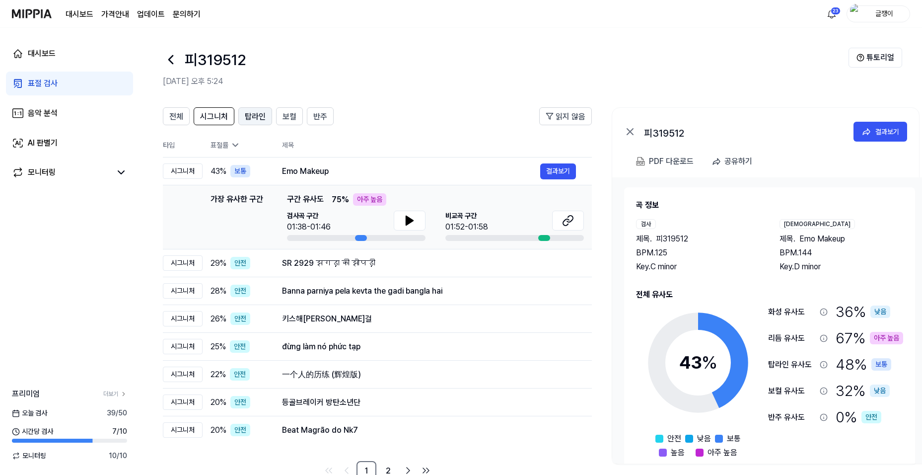
click at [251, 116] on span "탑라인" at bounding box center [255, 117] width 21 height 12
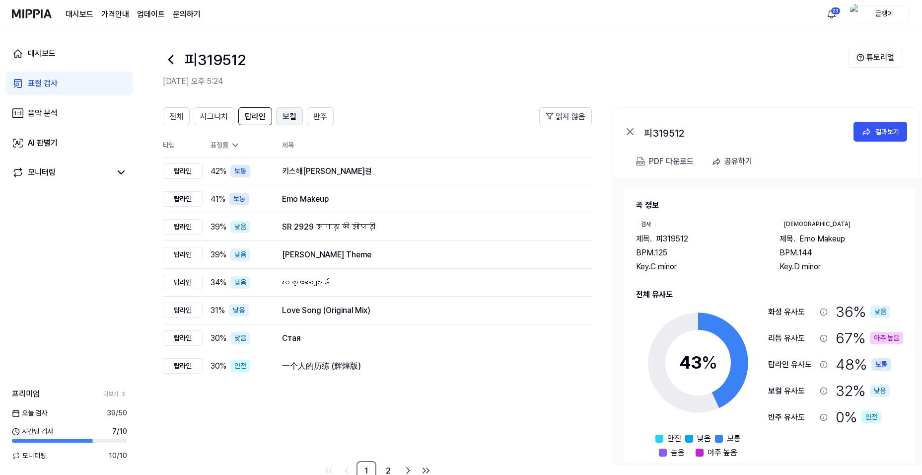
click at [283, 116] on span "보컬" at bounding box center [290, 117] width 14 height 12
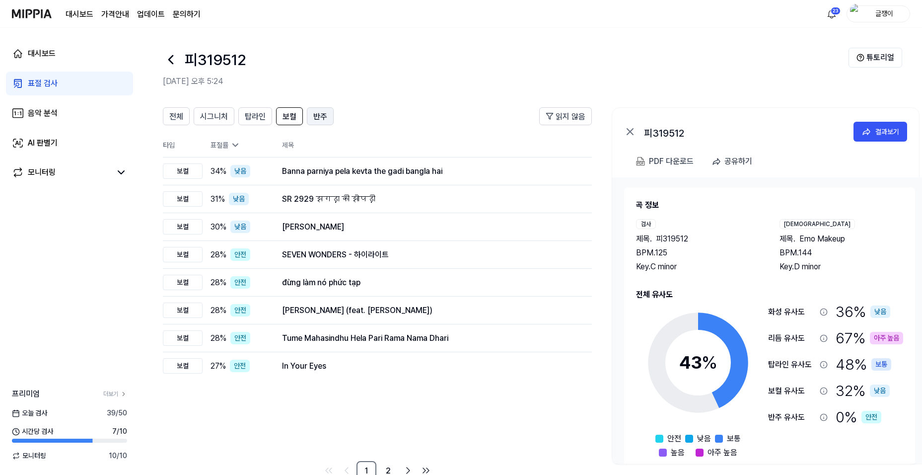
click at [322, 111] on span "반주" at bounding box center [320, 117] width 14 height 12
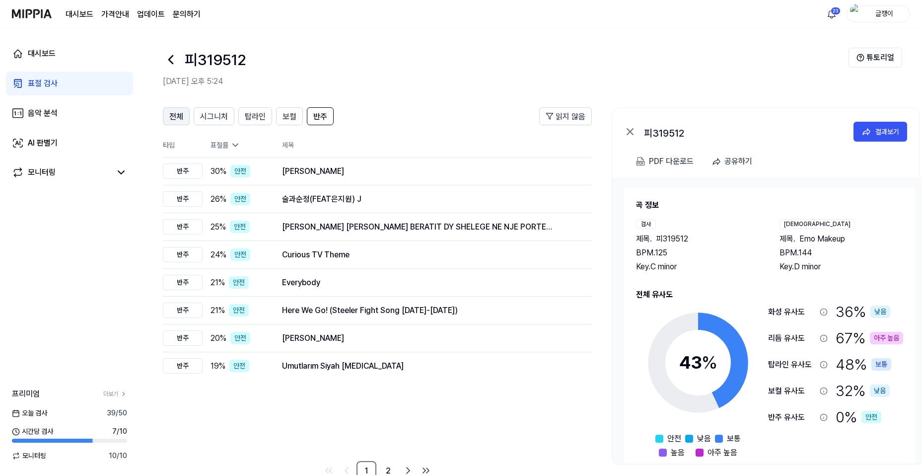
click at [178, 119] on span "전체" at bounding box center [176, 117] width 14 height 12
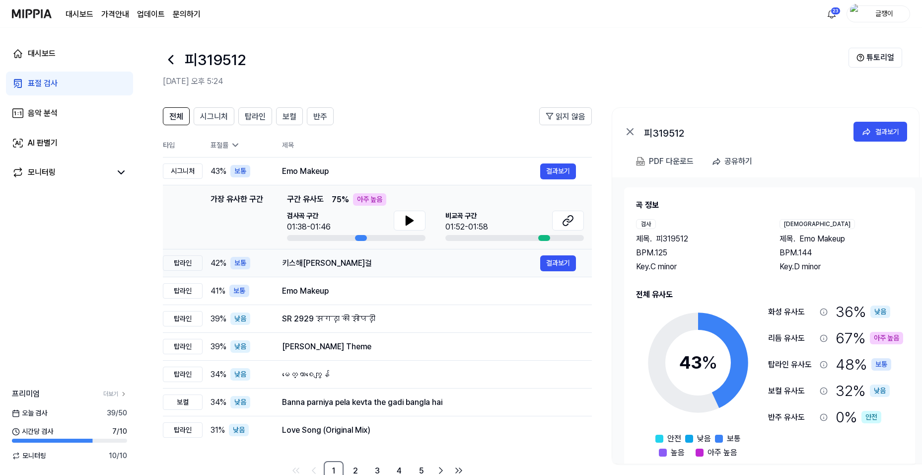
click at [321, 260] on div "키스해[PERSON_NAME]걸" at bounding box center [411, 263] width 258 height 12
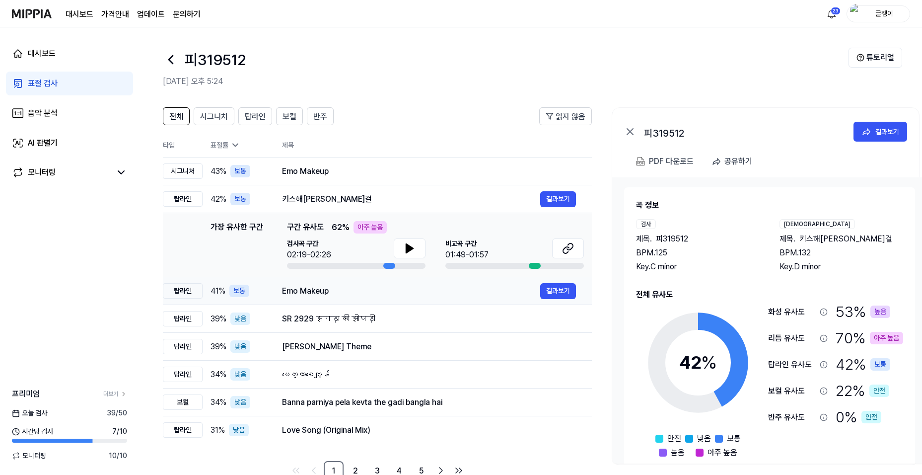
click at [314, 290] on div "Emo Makeup" at bounding box center [411, 291] width 258 height 12
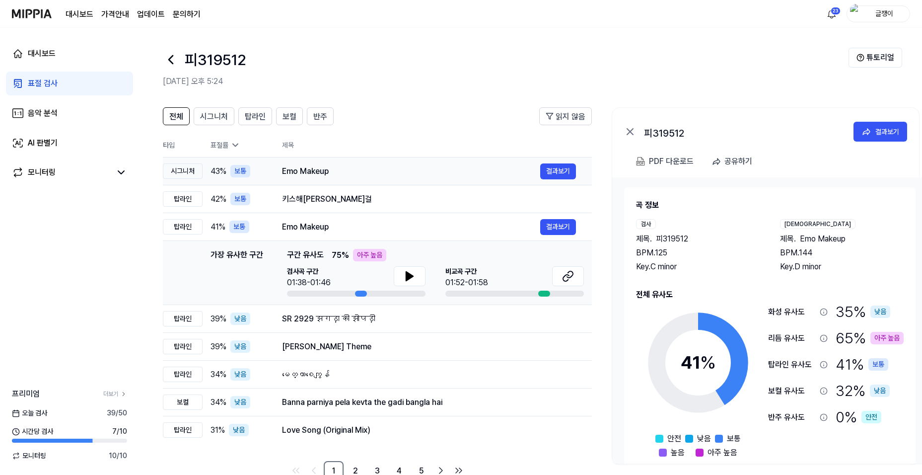
click at [307, 169] on div "Emo Makeup" at bounding box center [411, 171] width 258 height 12
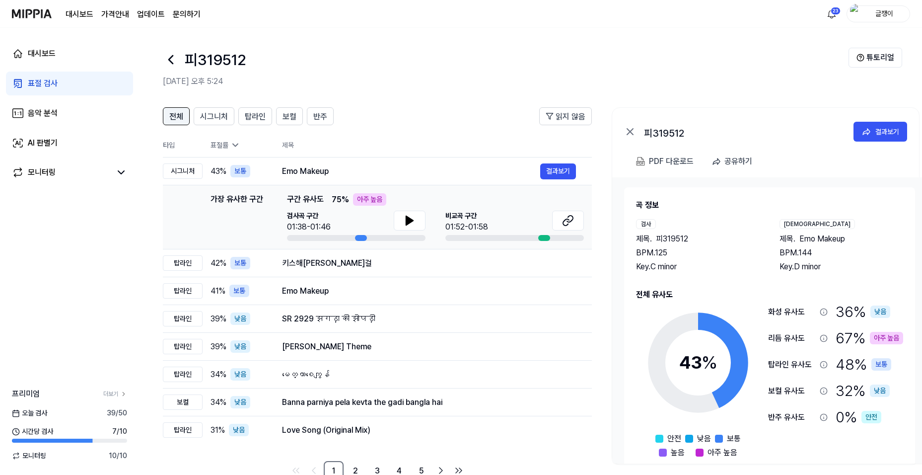
click at [178, 115] on span "전체" at bounding box center [176, 117] width 14 height 12
click at [668, 160] on div "PDF 다운로드" at bounding box center [671, 161] width 45 height 13
click at [319, 267] on div "키스해[PERSON_NAME]걸" at bounding box center [411, 263] width 258 height 12
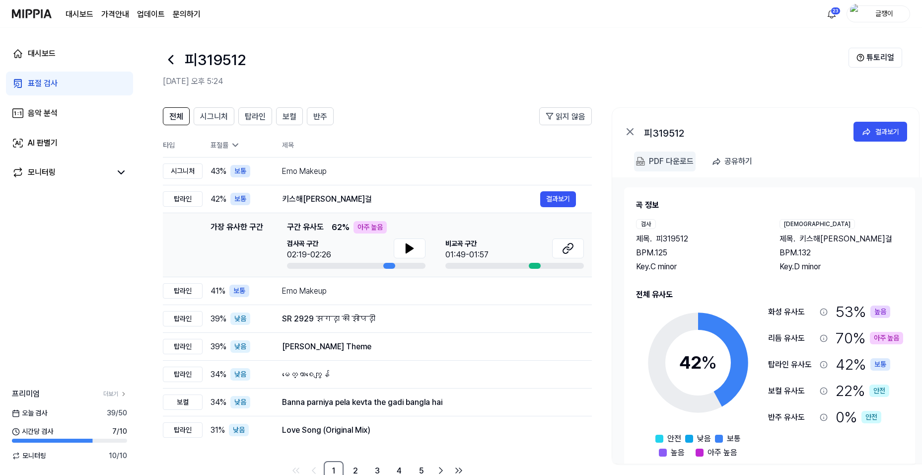
click at [658, 161] on div "PDF 다운로드" at bounding box center [671, 161] width 45 height 13
click at [354, 291] on div "Emo Makeup" at bounding box center [411, 291] width 258 height 12
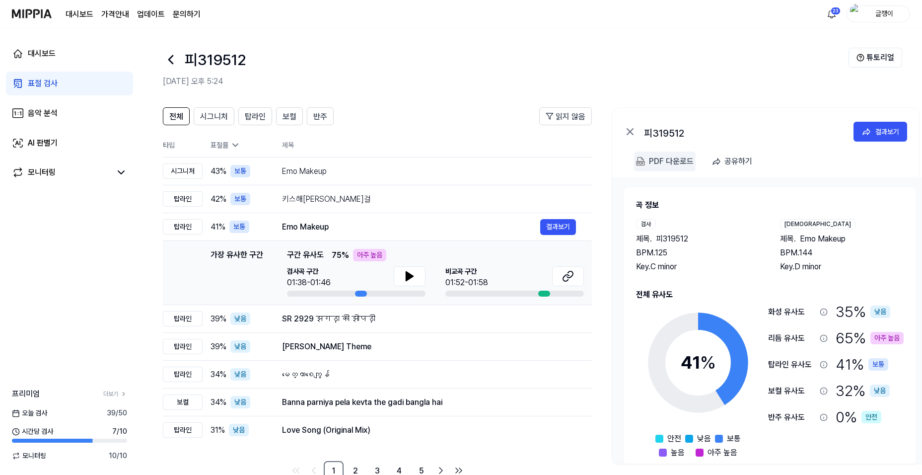
click at [668, 156] on div "PDF 다운로드" at bounding box center [671, 161] width 45 height 13
click at [34, 80] on div "표절 검사" at bounding box center [43, 83] width 30 height 12
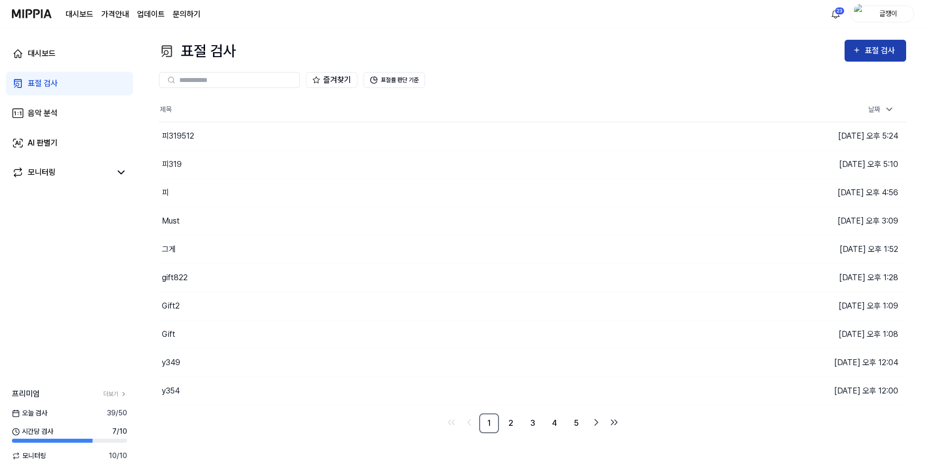
click at [875, 44] on button "표절 검사" at bounding box center [876, 51] width 62 height 22
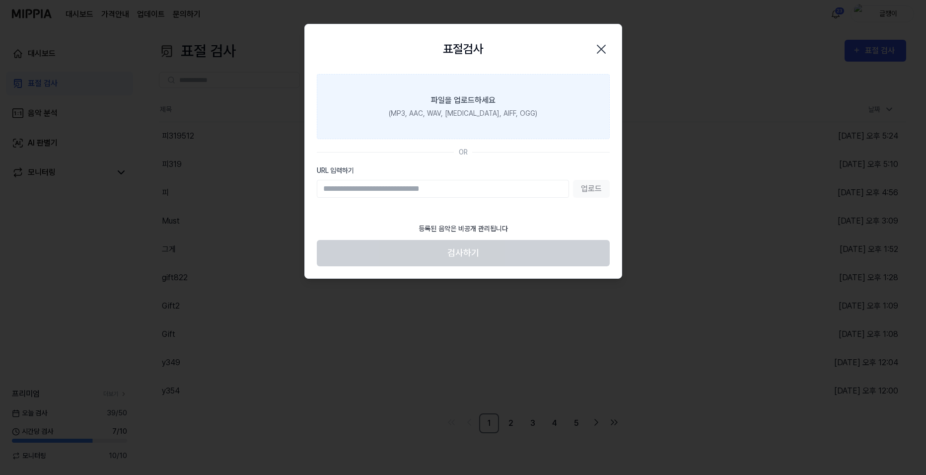
click at [453, 113] on div "(MP3, AAC, WAV, [MEDICAL_DATA], AIFF, OGG)" at bounding box center [463, 113] width 149 height 10
click at [0, 0] on input "파일을 업로드하세요 (MP3, AAC, WAV, [MEDICAL_DATA], AIFF, OGG)" at bounding box center [0, 0] width 0 height 0
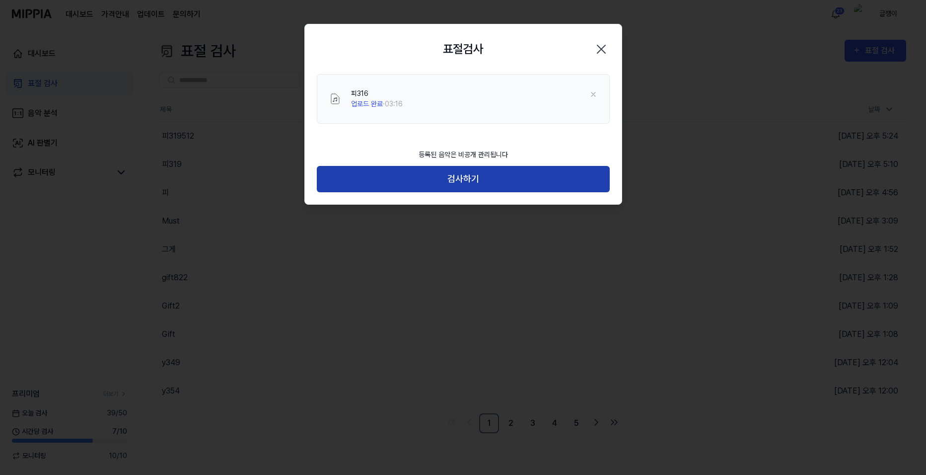
click at [467, 177] on button "검사하기" at bounding box center [463, 179] width 293 height 26
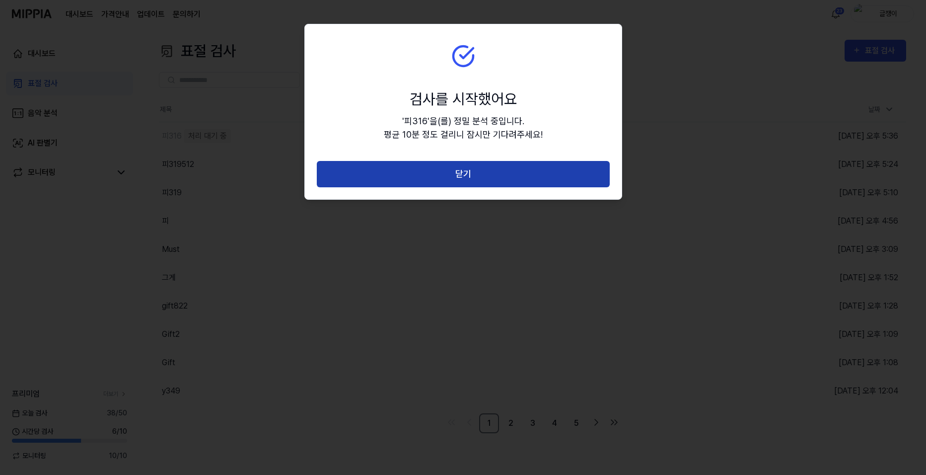
click at [471, 172] on button "닫기" at bounding box center [463, 174] width 293 height 26
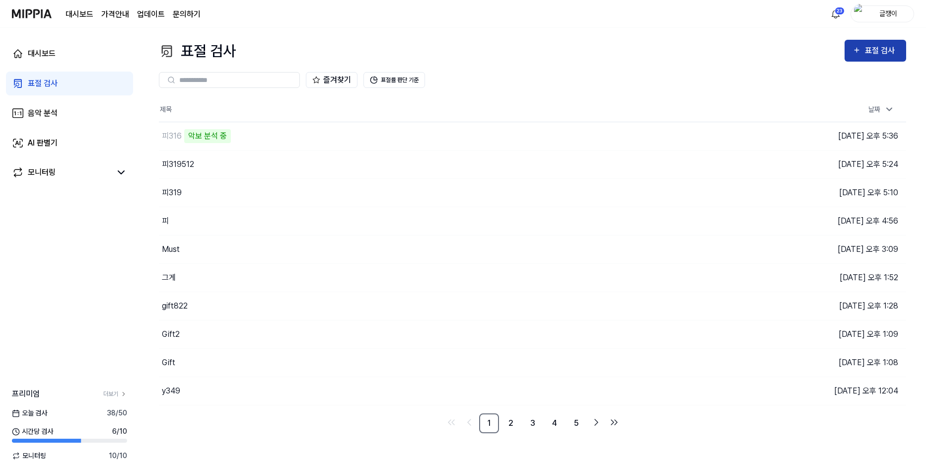
click at [866, 53] on div "표절 검사" at bounding box center [881, 50] width 33 height 13
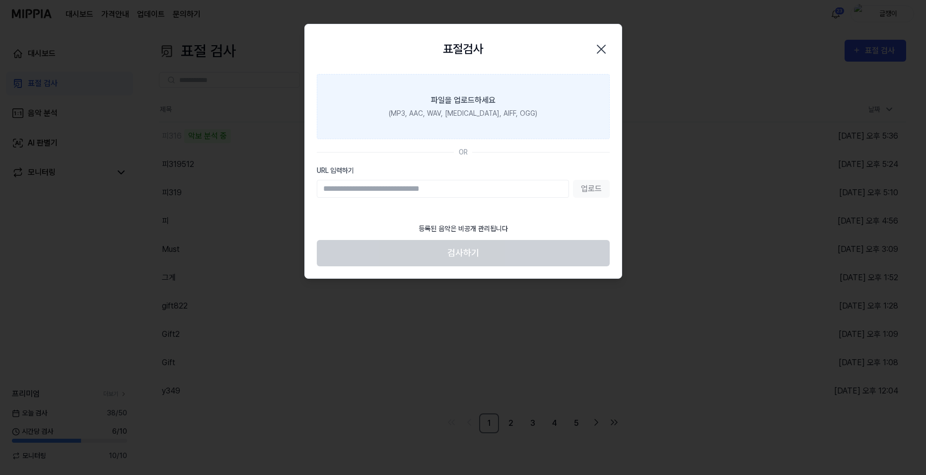
click at [482, 95] on div "파일을 업로드하세요" at bounding box center [463, 100] width 65 height 12
click at [0, 0] on input "파일을 업로드하세요 (MP3, AAC, WAV, [MEDICAL_DATA], AIFF, OGG)" at bounding box center [0, 0] width 0 height 0
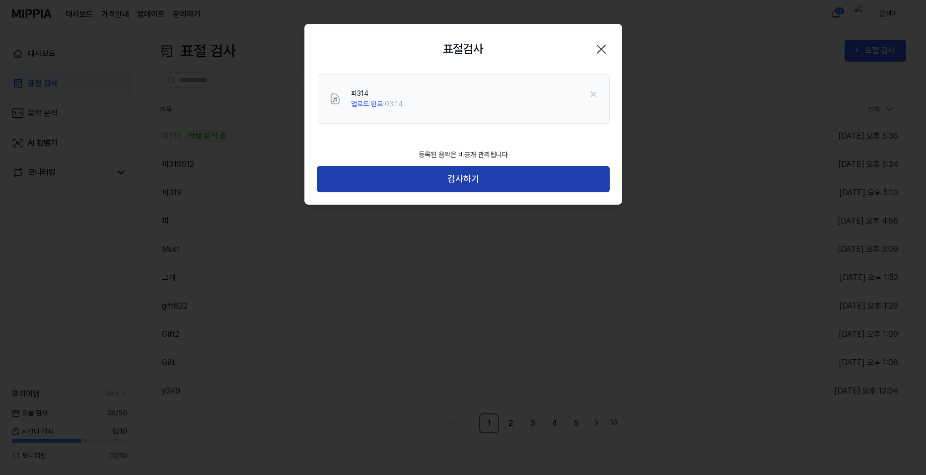
click at [461, 176] on button "검사하기" at bounding box center [463, 179] width 293 height 26
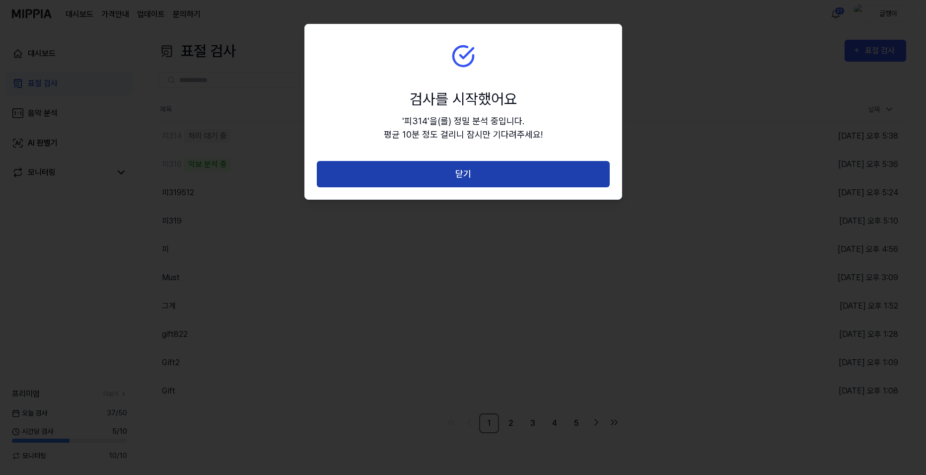
click at [467, 172] on button "닫기" at bounding box center [463, 174] width 293 height 26
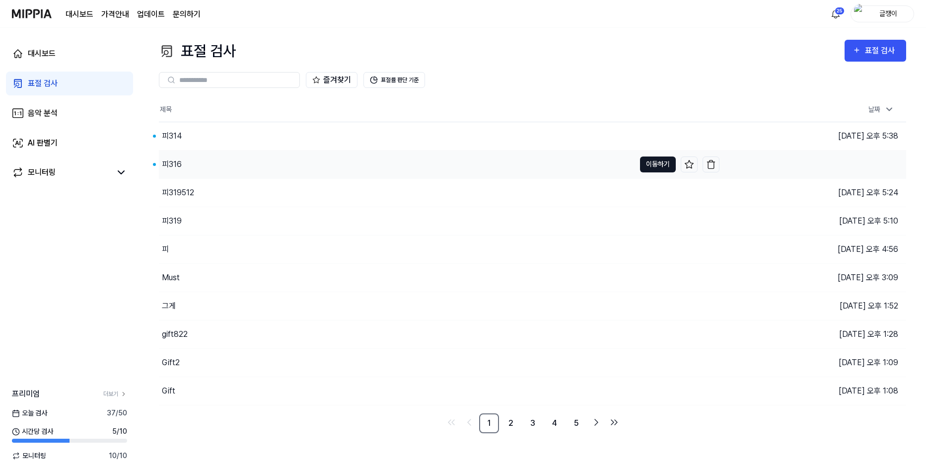
click at [653, 165] on button "이동하기" at bounding box center [658, 164] width 36 height 16
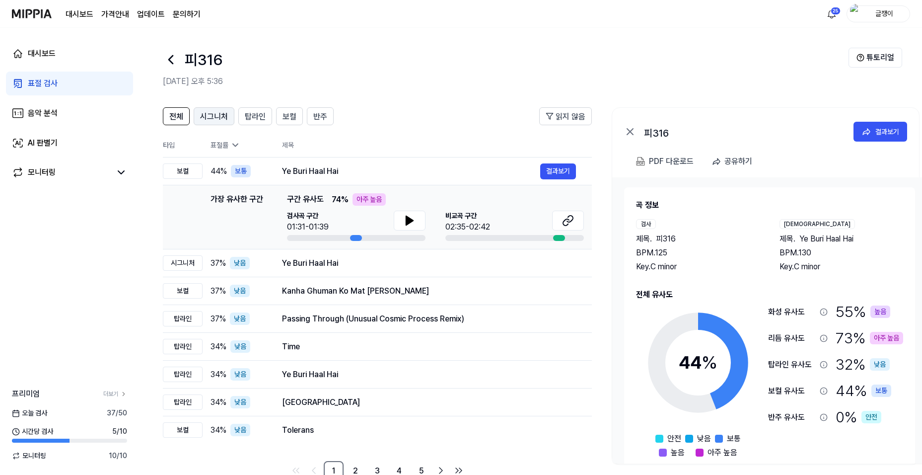
click at [219, 109] on button "시그니처" at bounding box center [214, 116] width 41 height 18
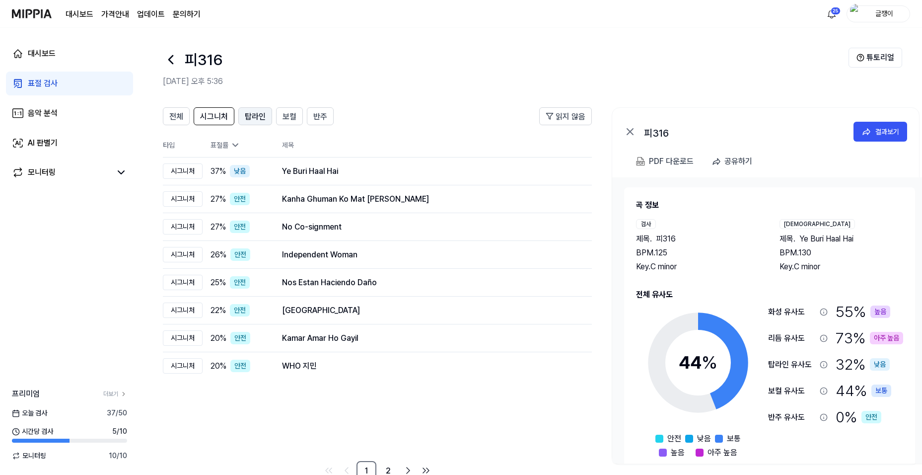
click at [254, 115] on span "탑라인" at bounding box center [255, 117] width 21 height 12
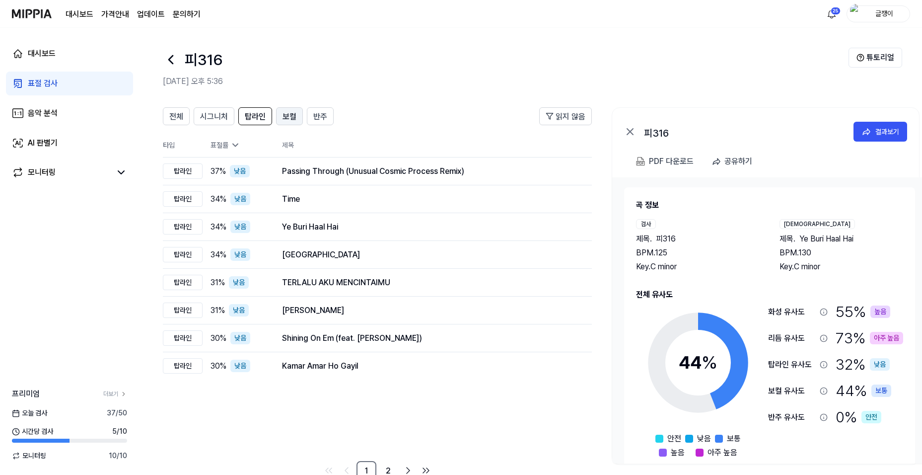
click at [285, 117] on span "보컬" at bounding box center [290, 117] width 14 height 12
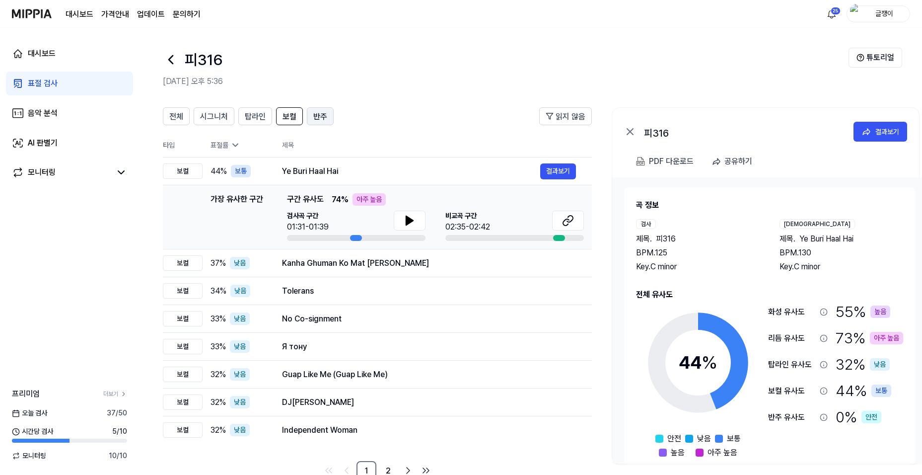
click at [317, 113] on span "반주" at bounding box center [320, 117] width 14 height 12
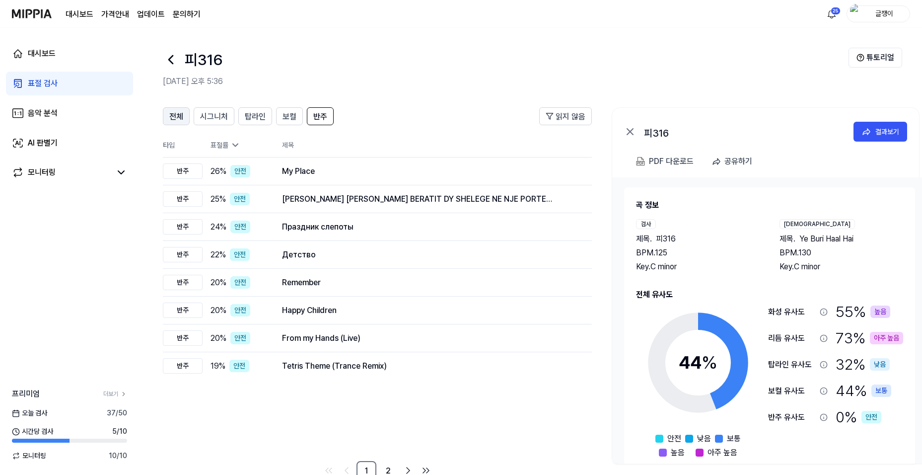
click at [173, 115] on span "전체" at bounding box center [176, 117] width 14 height 12
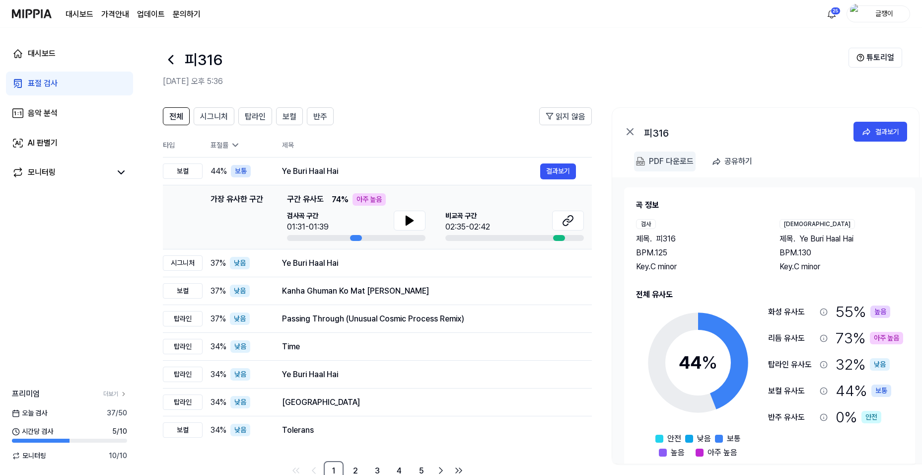
click at [649, 158] on div "PDF 다운로드" at bounding box center [671, 161] width 45 height 13
click at [39, 82] on div "표절 검사" at bounding box center [43, 83] width 30 height 12
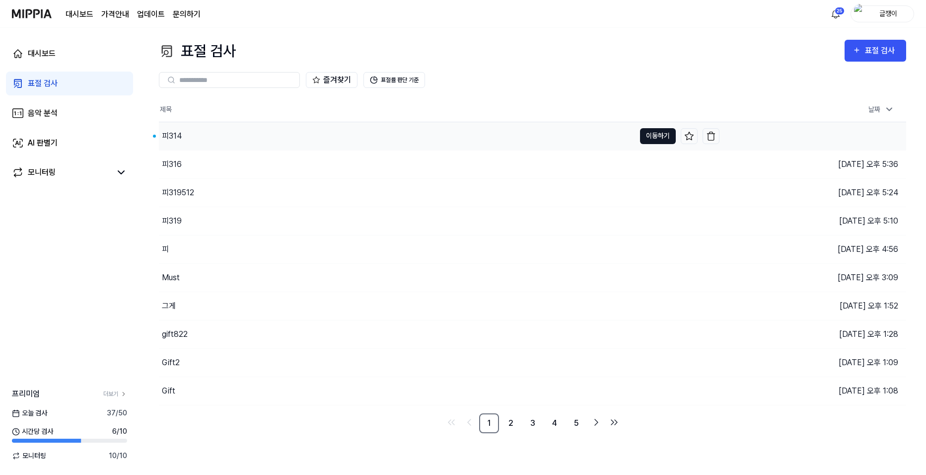
click at [648, 136] on button "이동하기" at bounding box center [658, 136] width 36 height 16
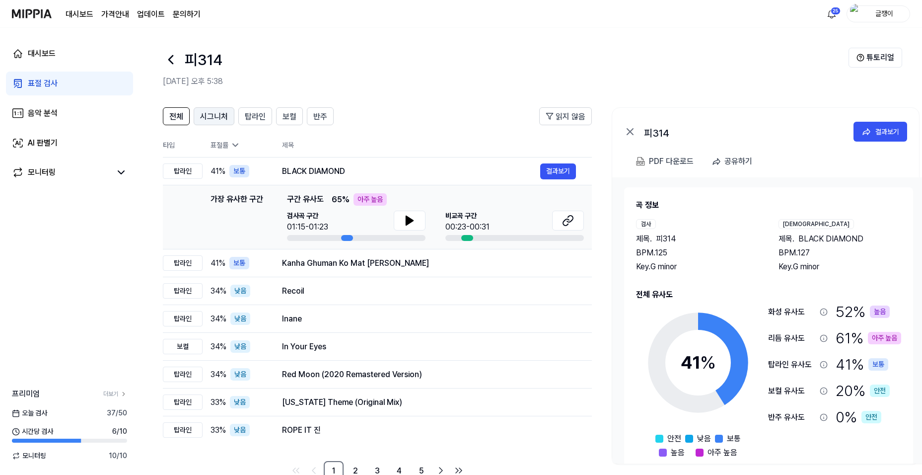
click at [216, 119] on span "시그니처" at bounding box center [214, 117] width 28 height 12
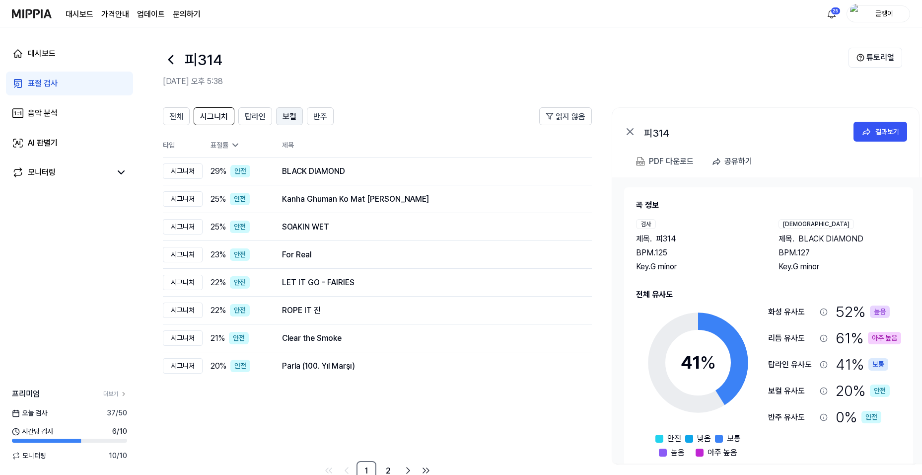
drag, startPoint x: 257, startPoint y: 119, endPoint x: 277, endPoint y: 116, distance: 20.1
click at [259, 120] on span "탑라인" at bounding box center [255, 117] width 21 height 12
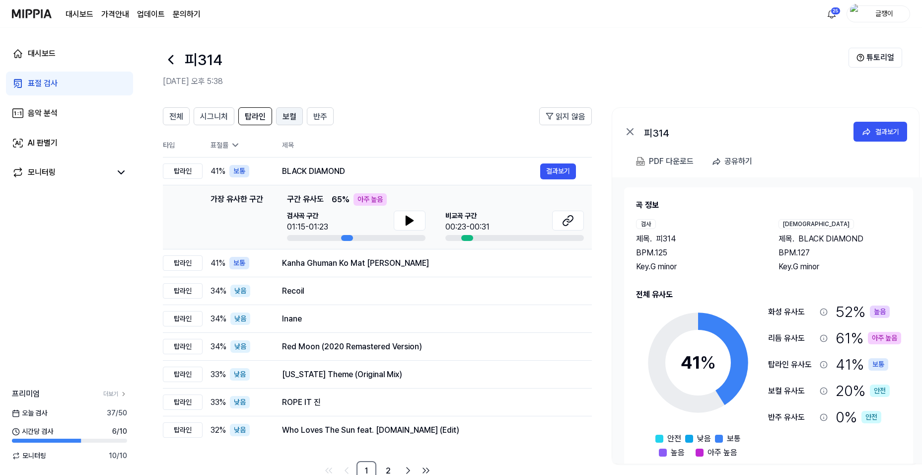
click at [293, 117] on span "보컬" at bounding box center [290, 117] width 14 height 12
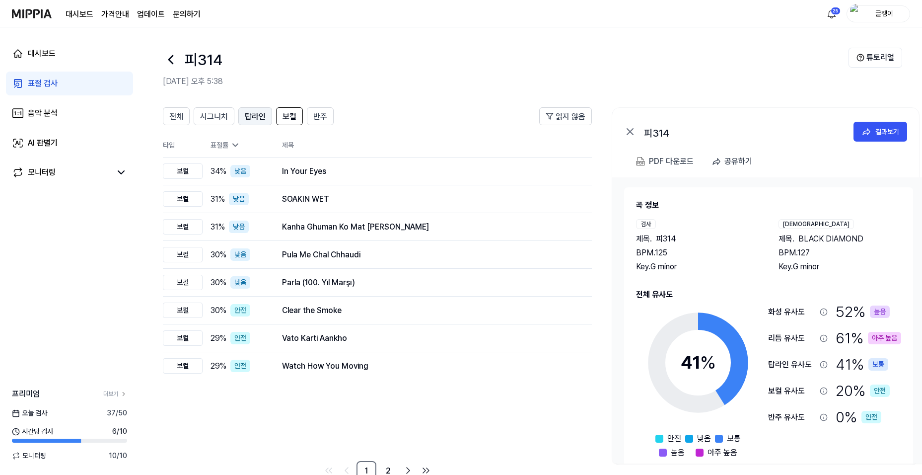
click at [259, 112] on span "탑라인" at bounding box center [255, 117] width 21 height 12
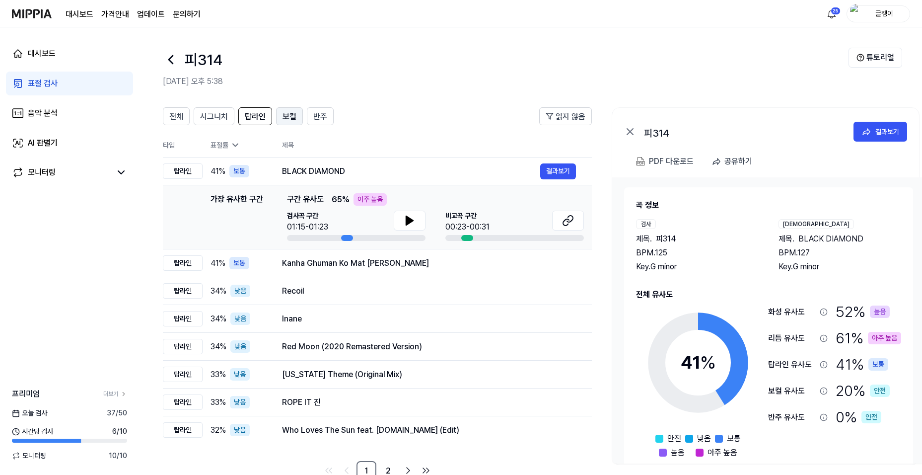
click at [294, 116] on span "보컬" at bounding box center [290, 117] width 14 height 12
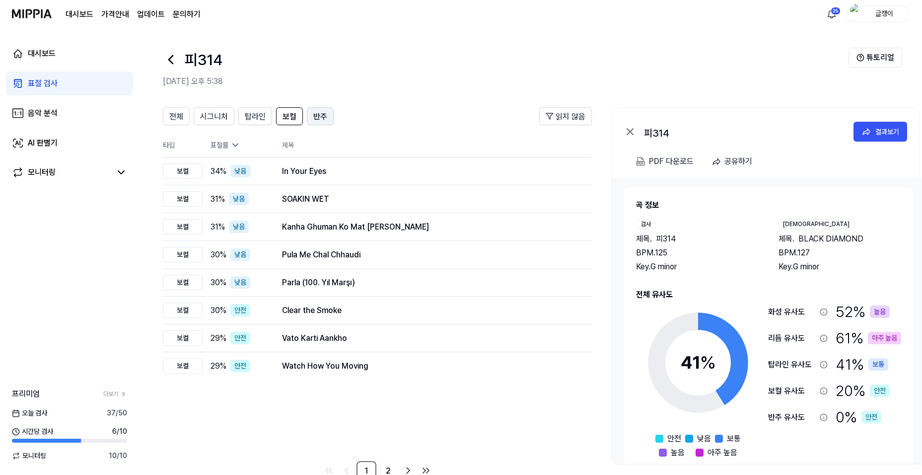
click at [318, 118] on span "반주" at bounding box center [320, 117] width 14 height 12
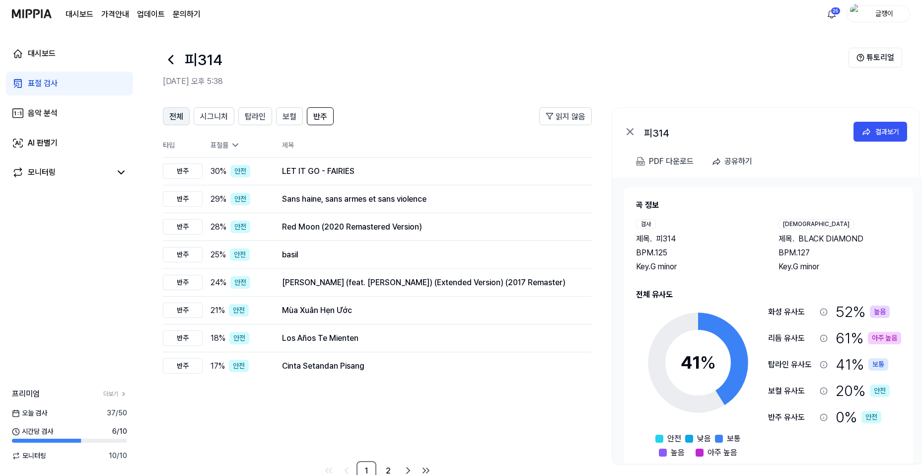
click at [182, 112] on span "전체" at bounding box center [176, 117] width 14 height 12
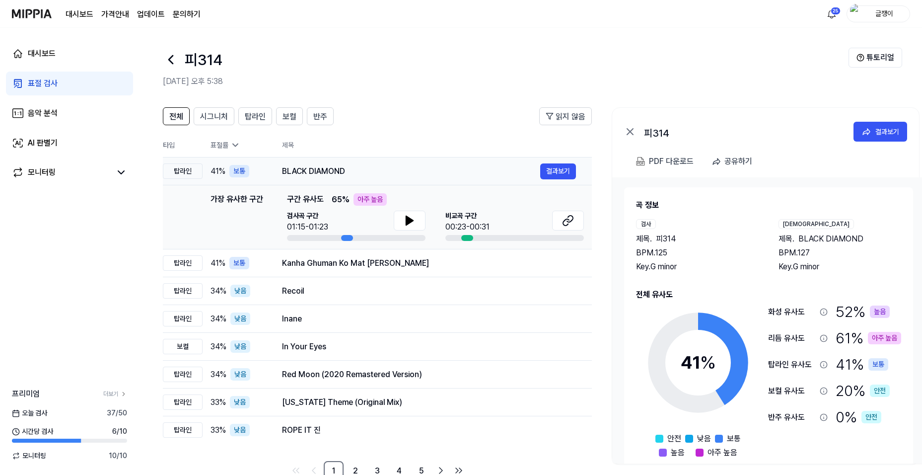
click at [302, 167] on div "BLACK DIAMOND" at bounding box center [411, 171] width 258 height 12
click at [662, 162] on div "PDF 다운로드" at bounding box center [671, 161] width 45 height 13
click at [324, 264] on div "Kanha Ghuman Ko Mat [PERSON_NAME]" at bounding box center [411, 263] width 258 height 12
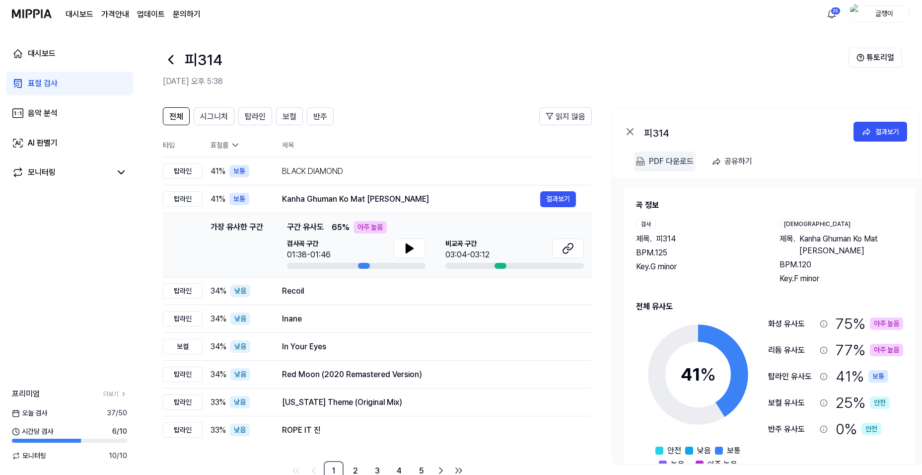
click at [661, 162] on div "PDF 다운로드" at bounding box center [671, 161] width 45 height 13
click at [33, 83] on div "표절 검사" at bounding box center [43, 83] width 30 height 12
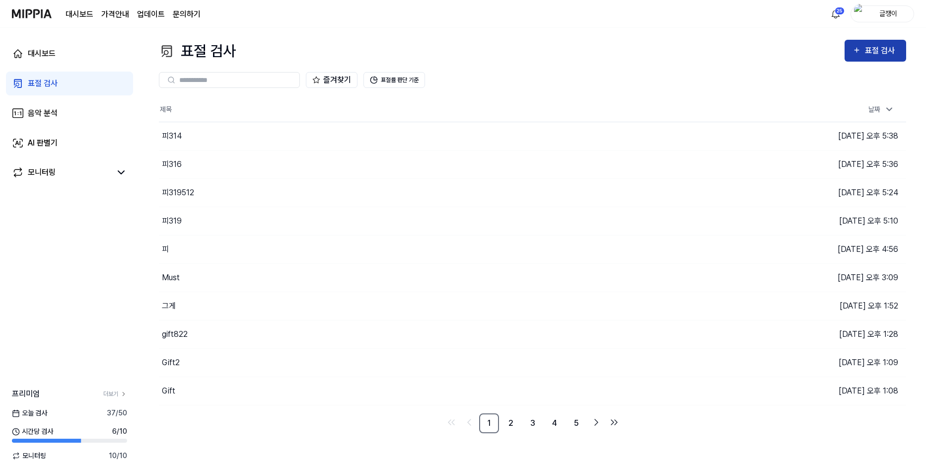
click at [861, 47] on icon "button" at bounding box center [857, 50] width 8 height 12
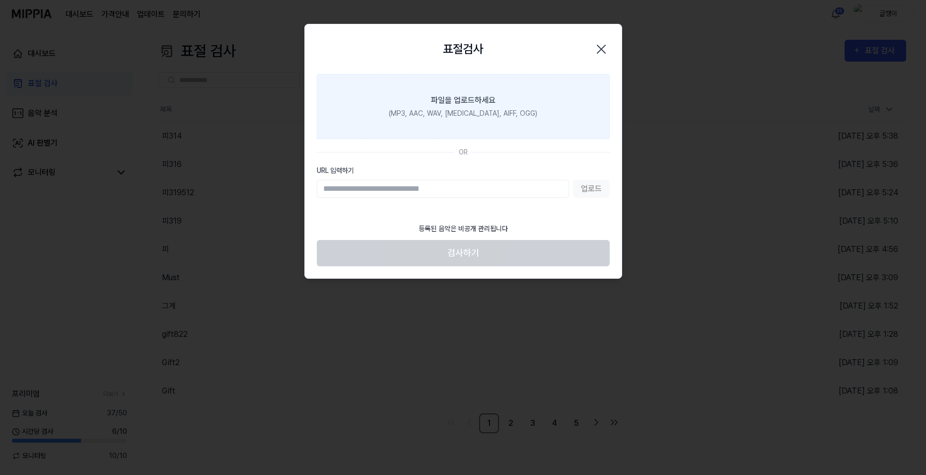
click at [464, 106] on div "파일을 업로드하세요" at bounding box center [463, 100] width 65 height 12
click at [0, 0] on input "파일을 업로드하세요 (MP3, AAC, WAV, [MEDICAL_DATA], AIFF, OGG)" at bounding box center [0, 0] width 0 height 0
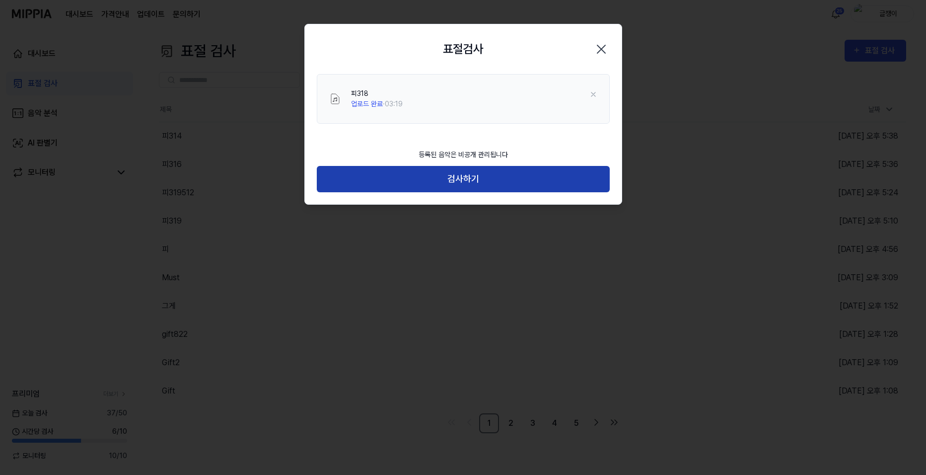
click at [470, 177] on button "검사하기" at bounding box center [463, 179] width 293 height 26
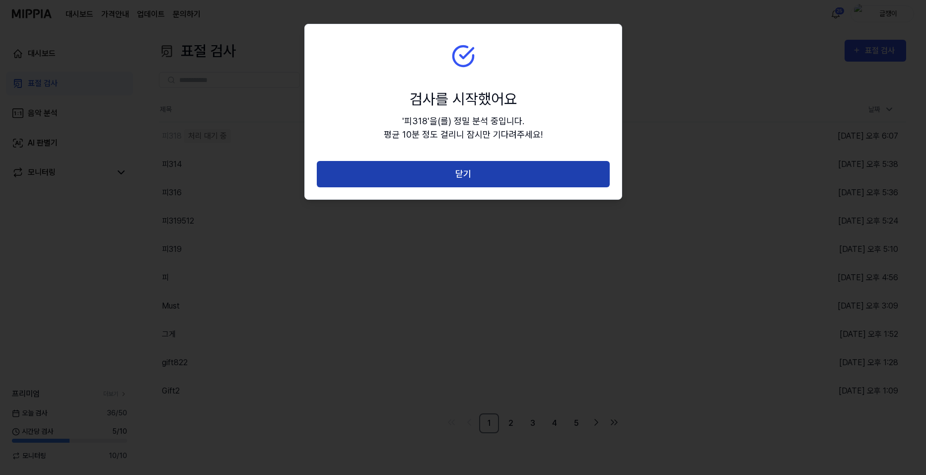
click at [469, 175] on button "닫기" at bounding box center [463, 174] width 293 height 26
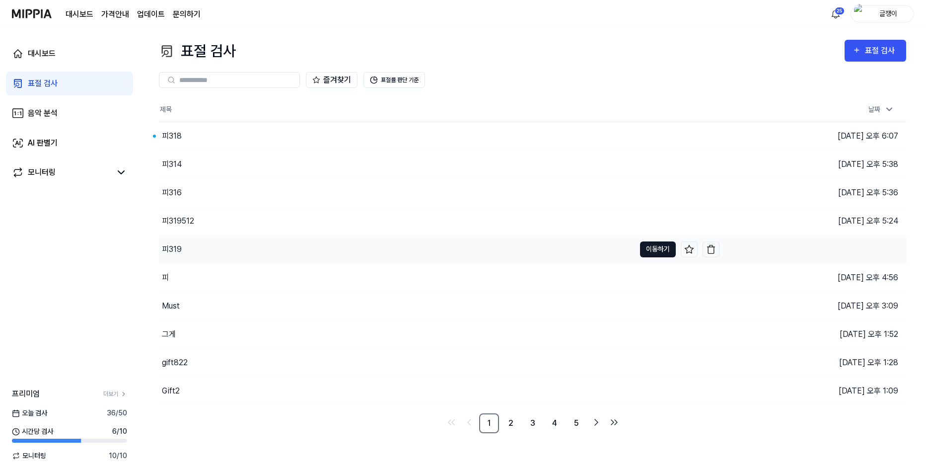
click at [647, 247] on button "이동하기" at bounding box center [658, 249] width 36 height 16
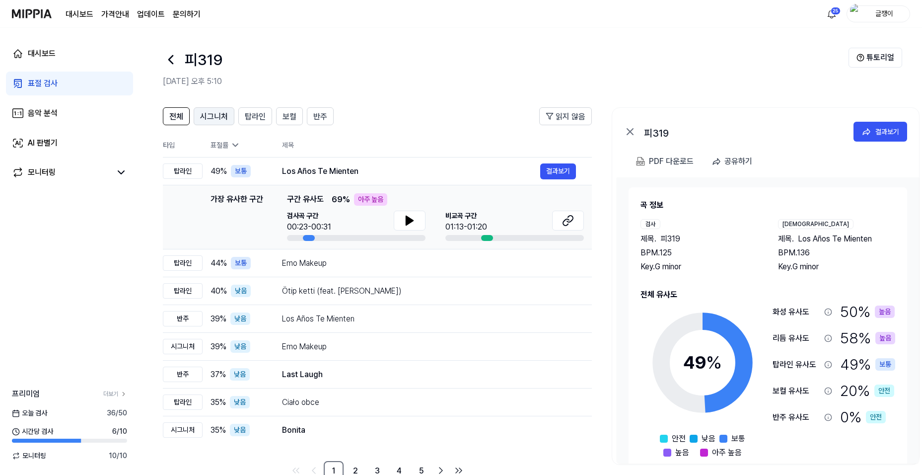
click at [209, 112] on span "시그니처" at bounding box center [214, 117] width 28 height 12
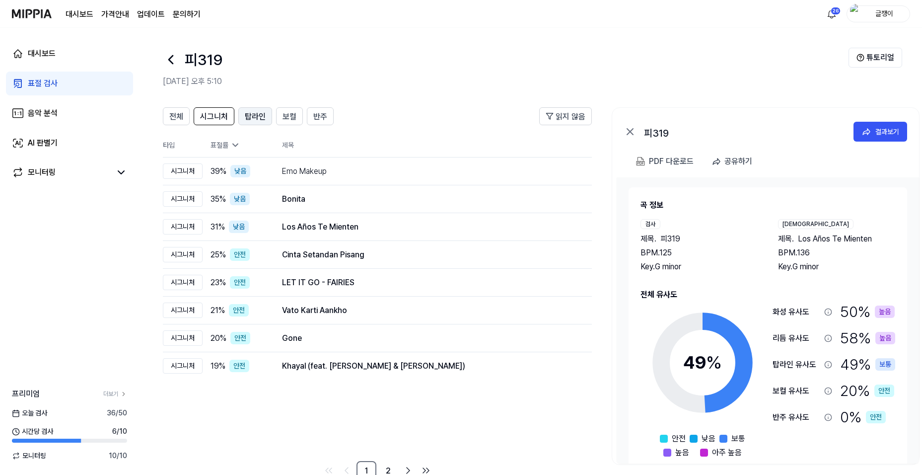
click at [246, 114] on span "탑라인" at bounding box center [255, 117] width 21 height 12
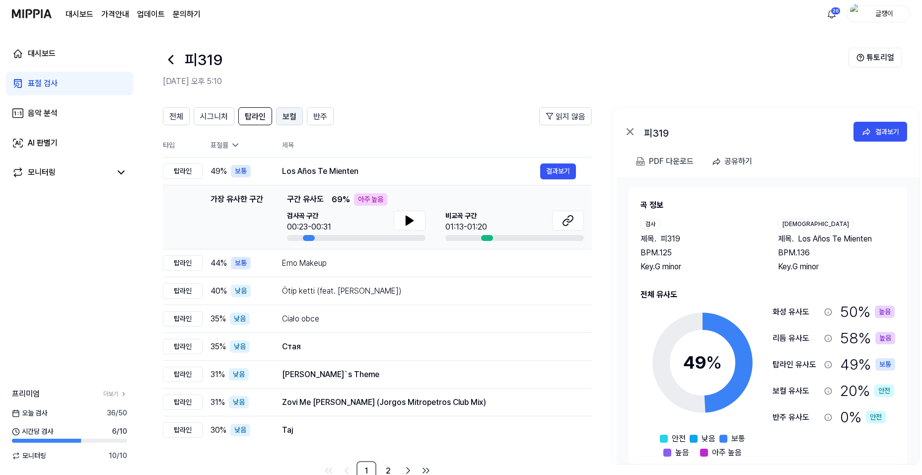
click at [291, 117] on span "보컬" at bounding box center [290, 117] width 14 height 12
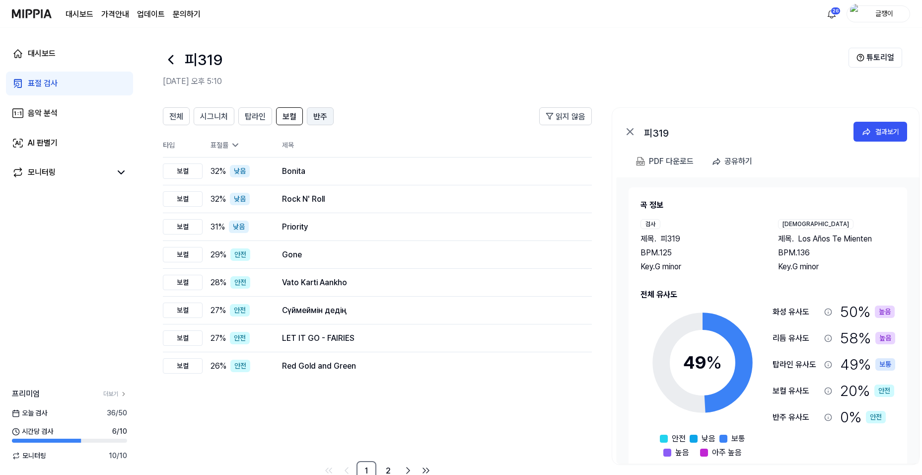
click at [319, 116] on span "반주" at bounding box center [320, 117] width 14 height 12
click at [283, 117] on span "보컬" at bounding box center [290, 117] width 14 height 12
click at [257, 119] on span "탑라인" at bounding box center [255, 117] width 21 height 12
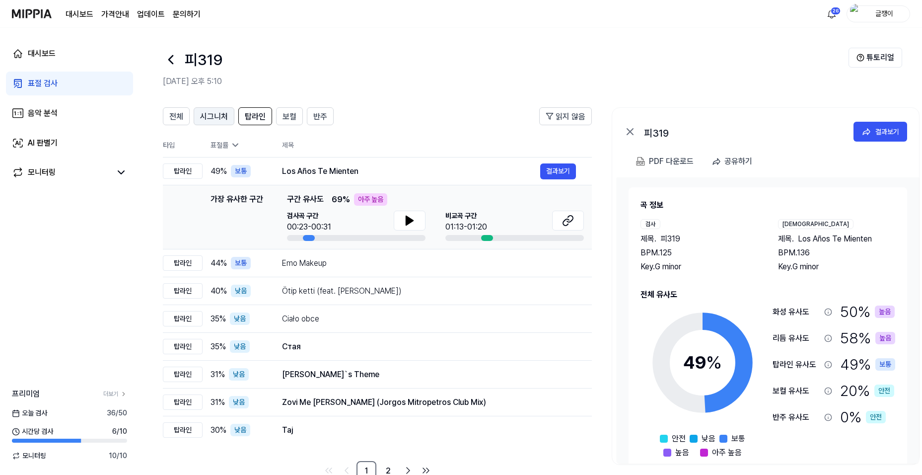
click at [214, 116] on span "시그니처" at bounding box center [214, 117] width 28 height 12
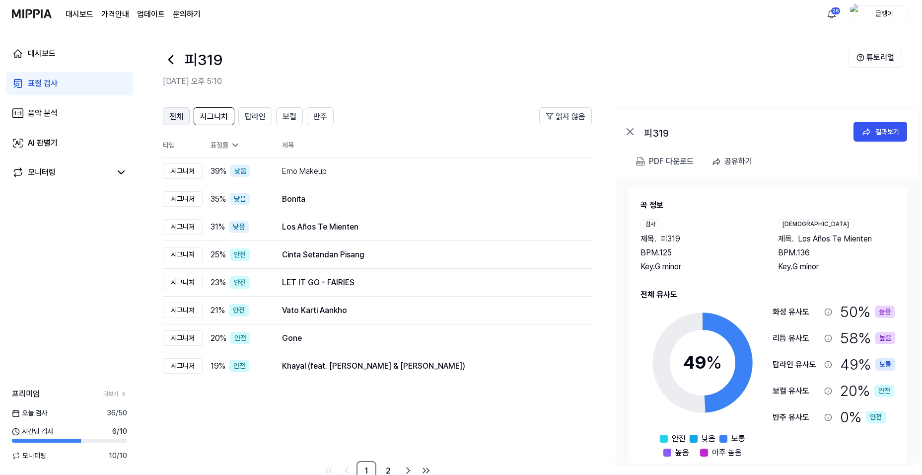
click at [175, 117] on span "전체" at bounding box center [176, 117] width 14 height 12
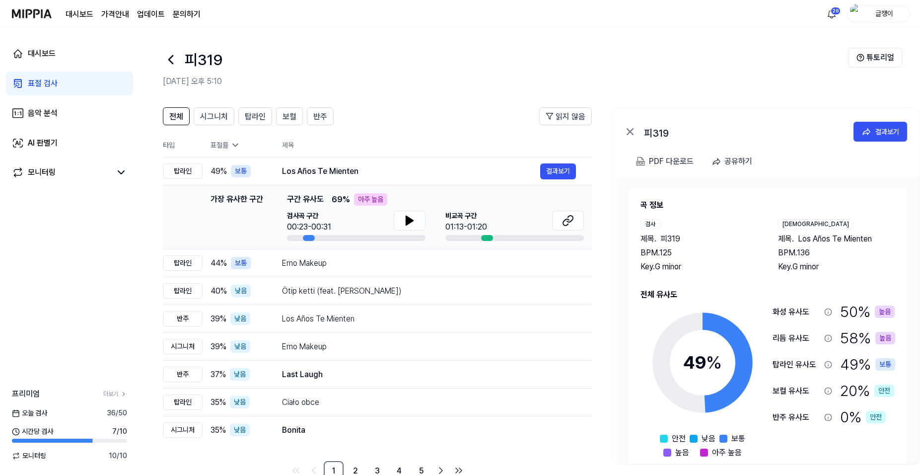
click at [39, 83] on div "표절 검사" at bounding box center [43, 83] width 30 height 12
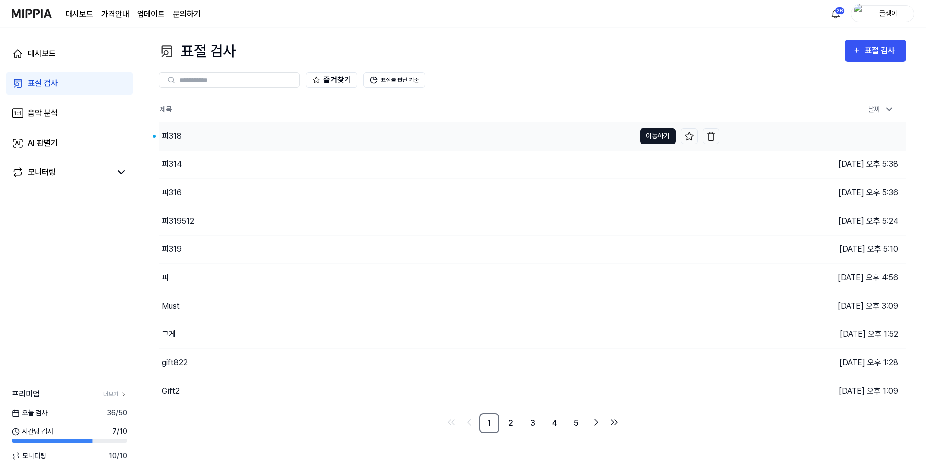
click at [665, 133] on button "이동하기" at bounding box center [658, 136] width 36 height 16
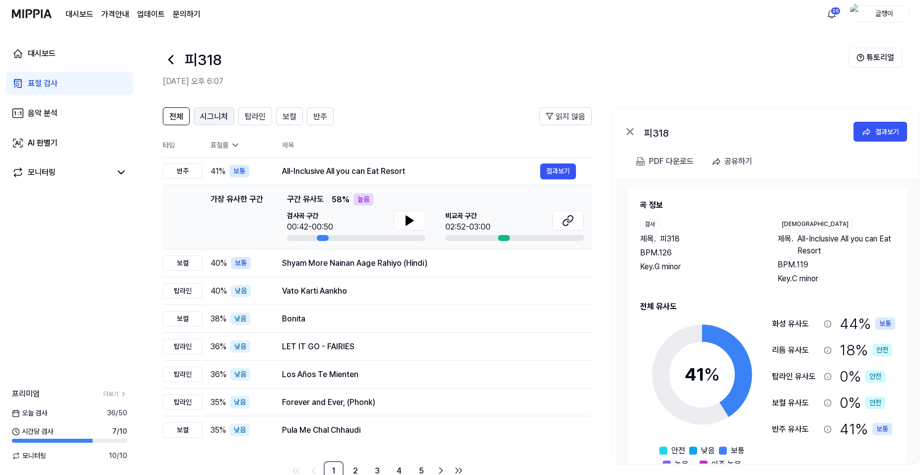
click at [211, 117] on span "시그니처" at bounding box center [214, 117] width 28 height 12
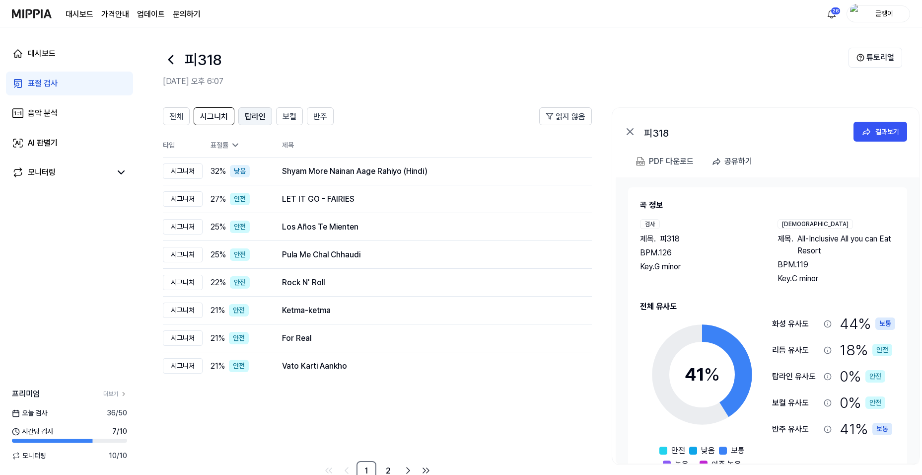
click at [256, 113] on span "탑라인" at bounding box center [255, 117] width 21 height 12
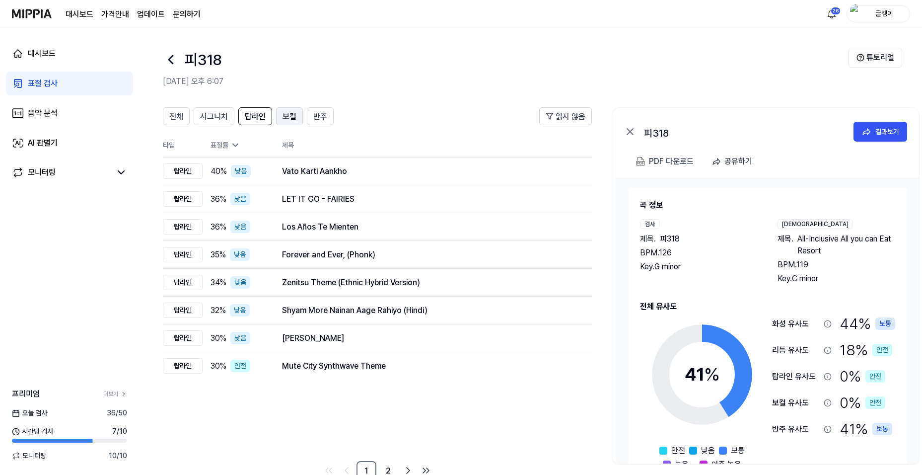
click at [293, 116] on span "보컬" at bounding box center [290, 117] width 14 height 12
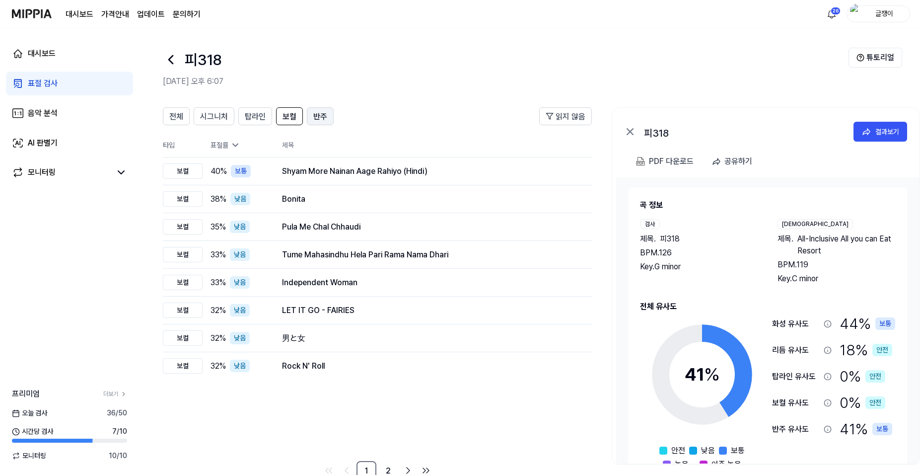
click at [309, 115] on button "반주" at bounding box center [320, 116] width 27 height 18
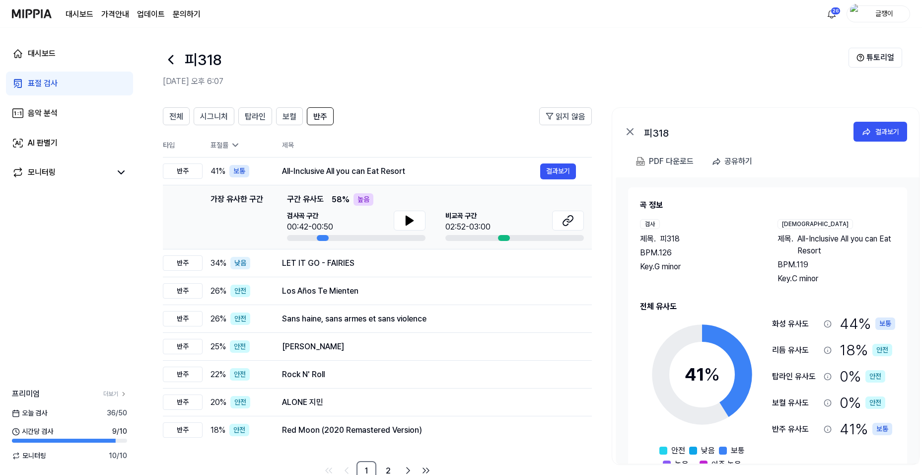
click at [43, 82] on div "표절 검사" at bounding box center [43, 83] width 30 height 12
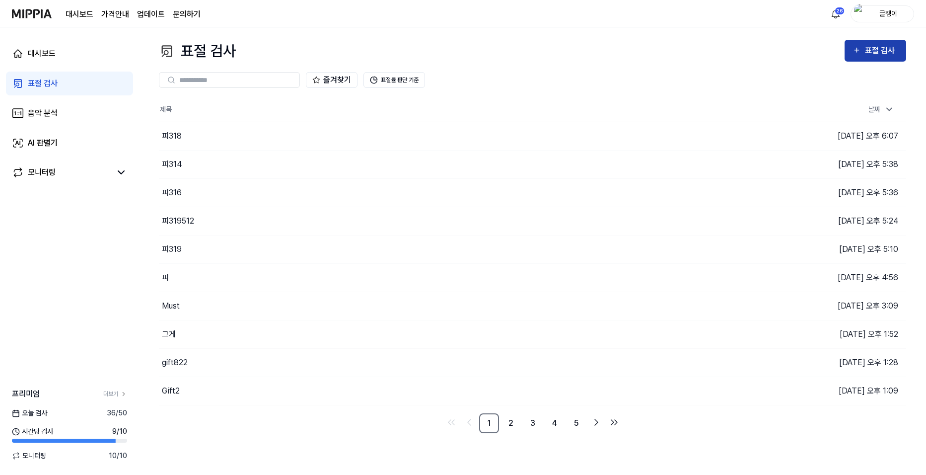
click at [869, 45] on div "표절 검사" at bounding box center [881, 50] width 33 height 13
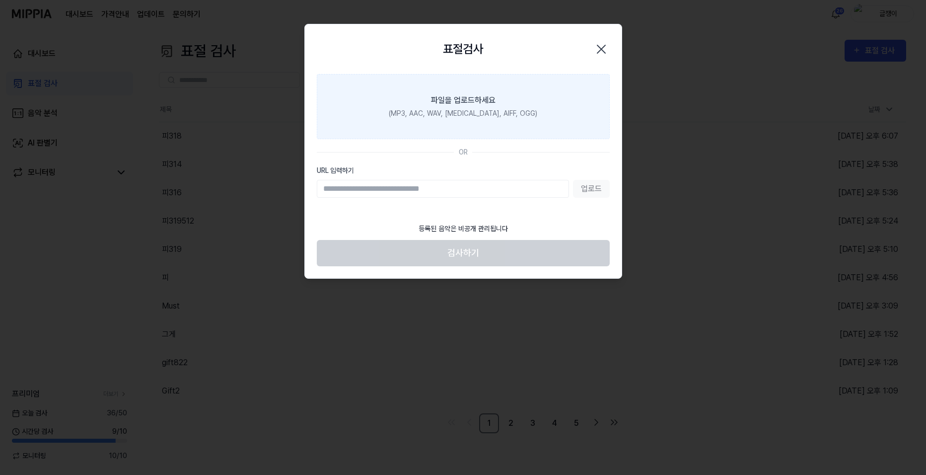
click at [459, 114] on div "(MP3, AAC, WAV, [MEDICAL_DATA], AIFF, OGG)" at bounding box center [463, 113] width 149 height 10
click at [0, 0] on input "파일을 업로드하세요 (MP3, AAC, WAV, [MEDICAL_DATA], AIFF, OGG)" at bounding box center [0, 0] width 0 height 0
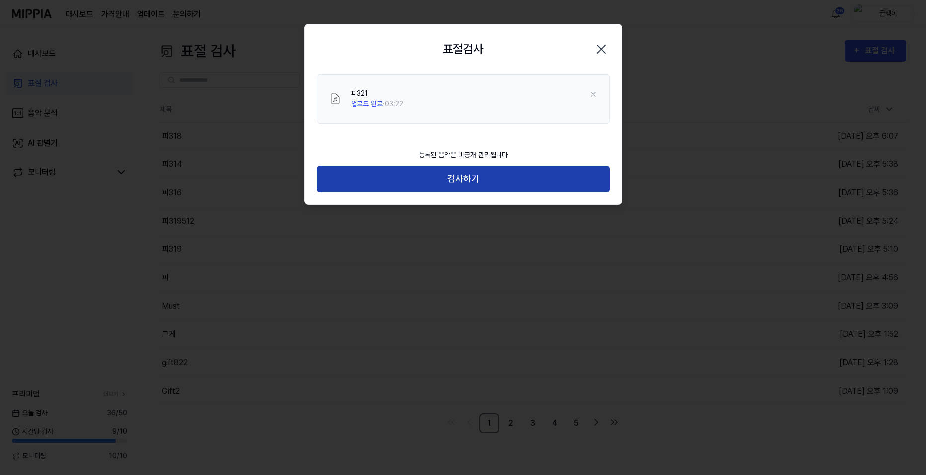
click at [463, 180] on button "검사하기" at bounding box center [463, 179] width 293 height 26
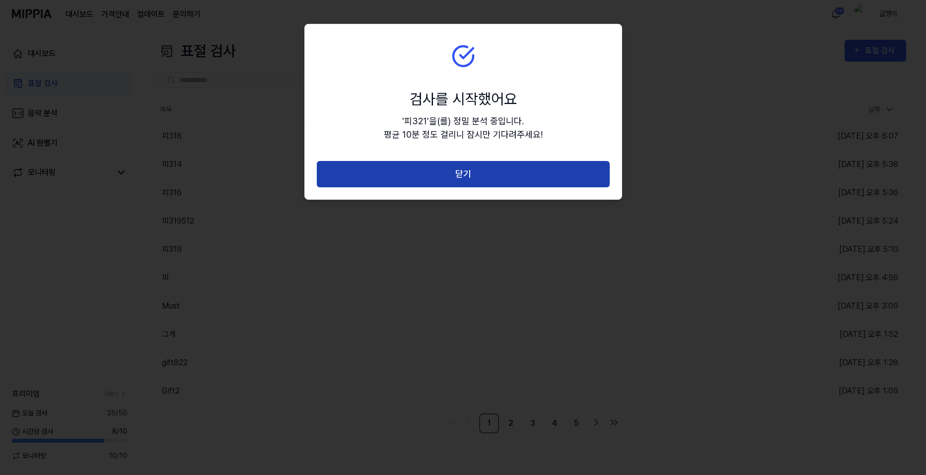
click at [463, 179] on button "닫기" at bounding box center [463, 174] width 293 height 26
